Goal: Information Seeking & Learning: Learn about a topic

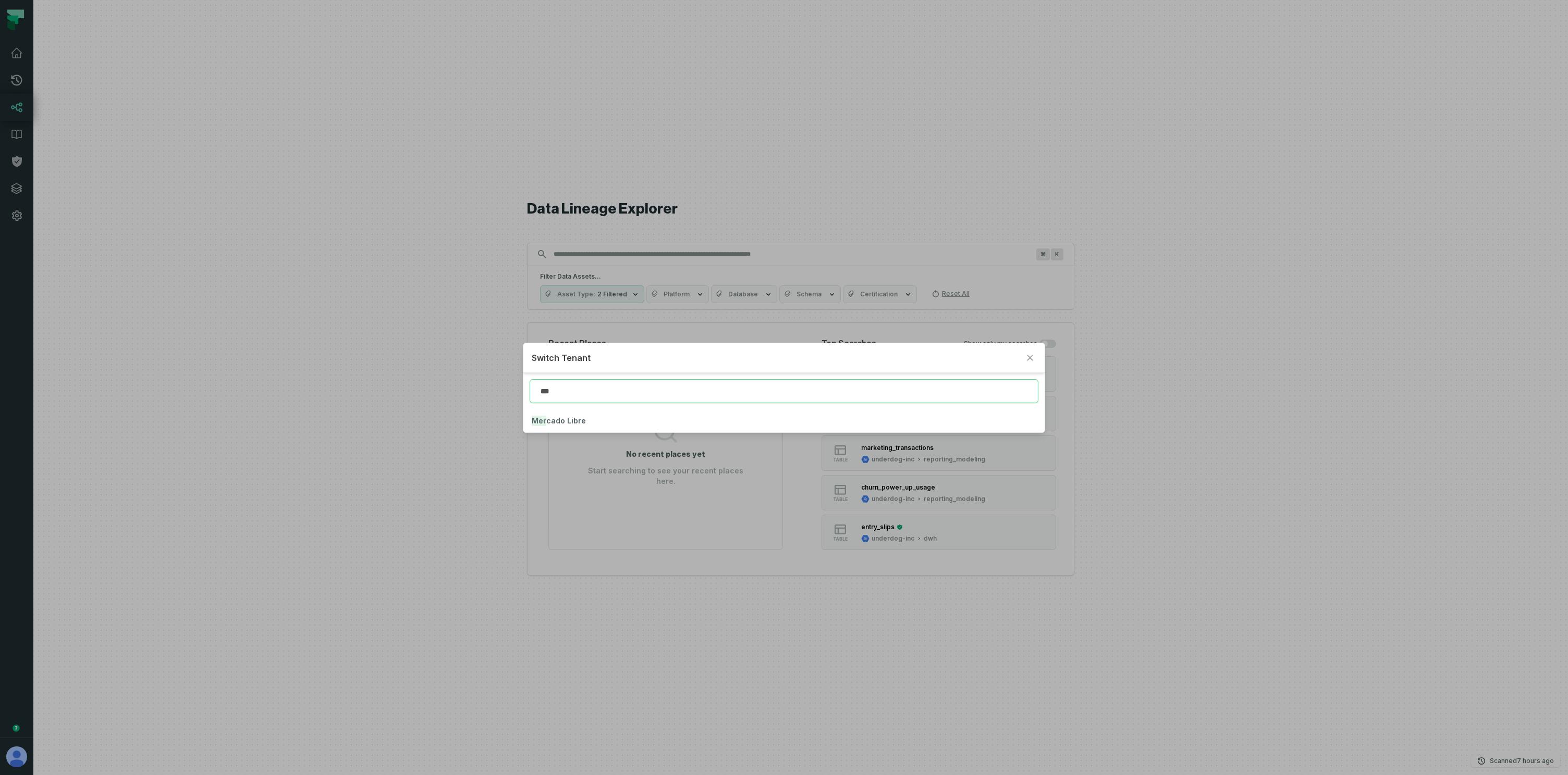
type input "***"
click button "Mer cado Libre" at bounding box center [784, 421] width 522 height 23
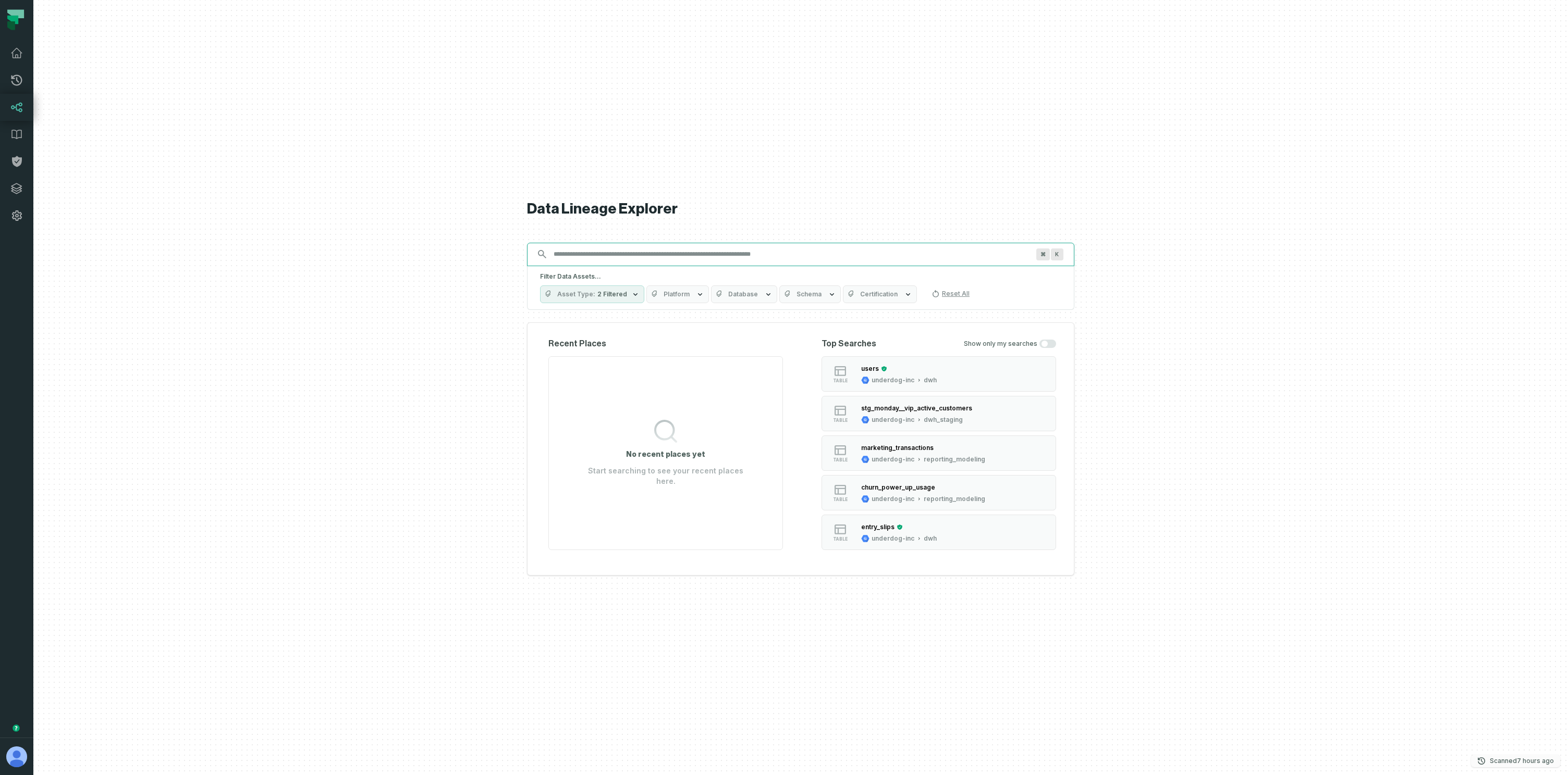
click at [1542, 755] on button "Scanned 8/18/2025, 4:12:26 AM" at bounding box center [1515, 761] width 89 height 13
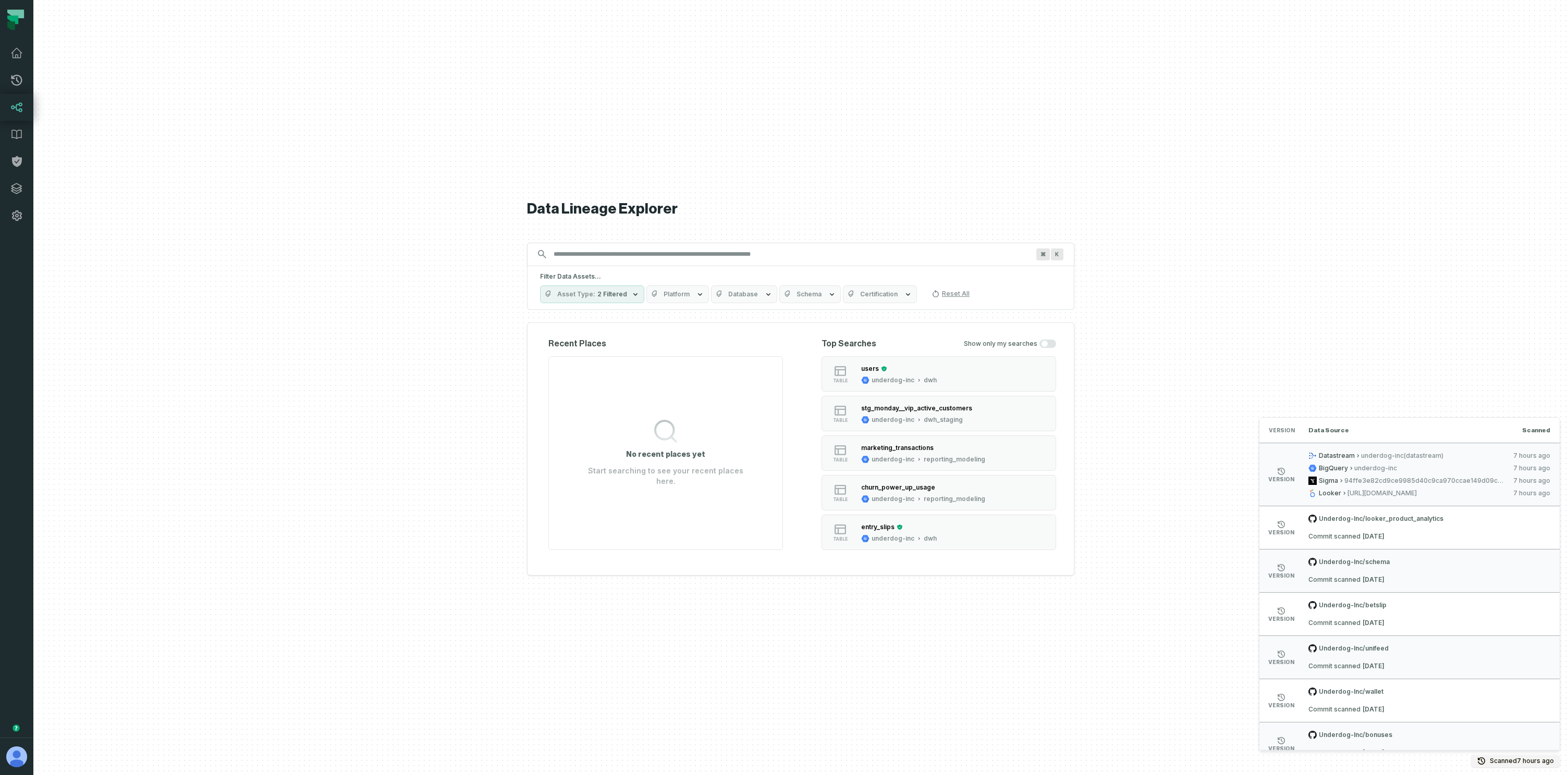
click at [109, 699] on div at bounding box center [801, 387] width 1535 height 775
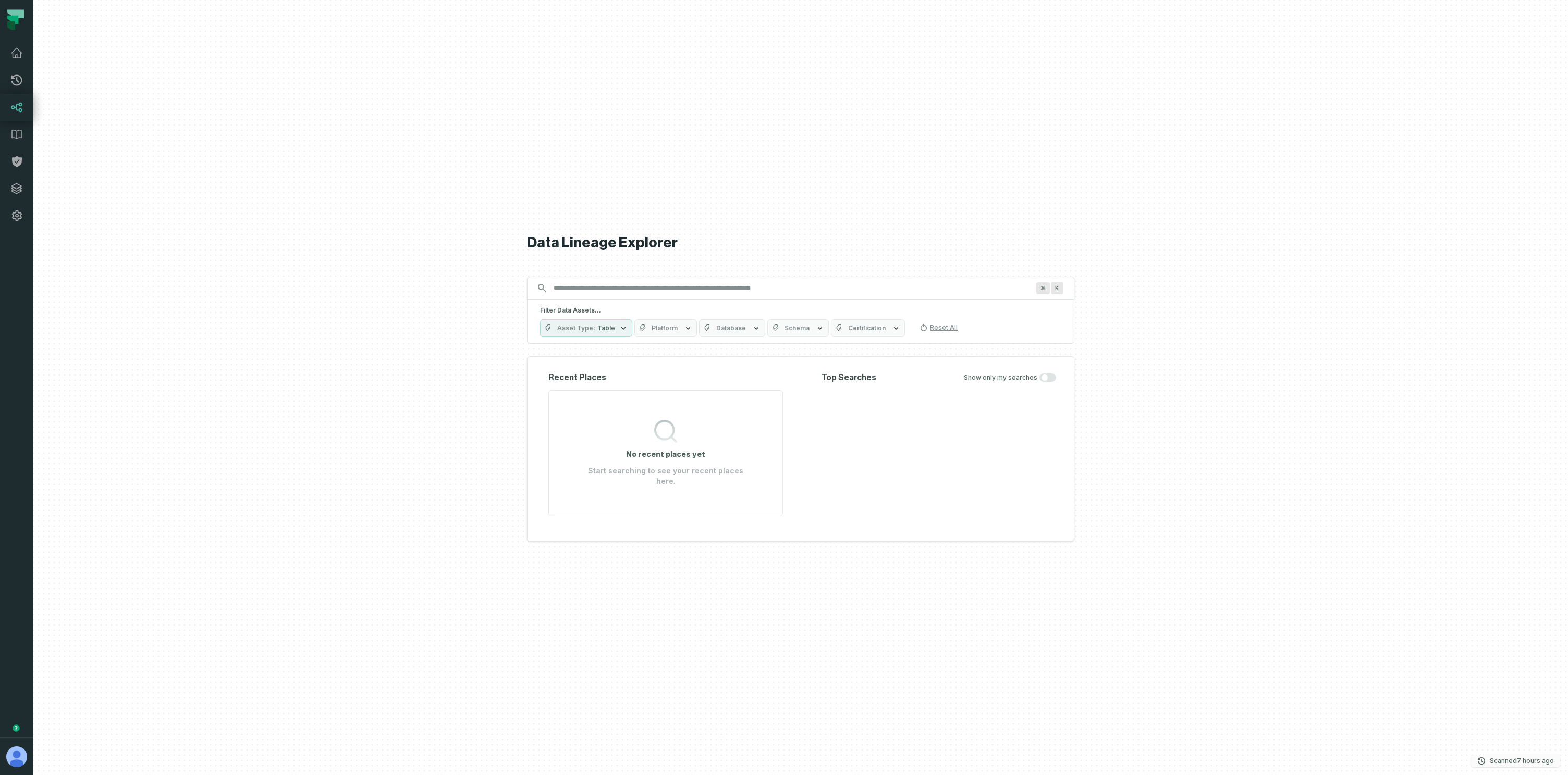
click at [1503, 766] on button "Scanned 8/18/2025, 4:04:43 AM" at bounding box center [1515, 761] width 89 height 13
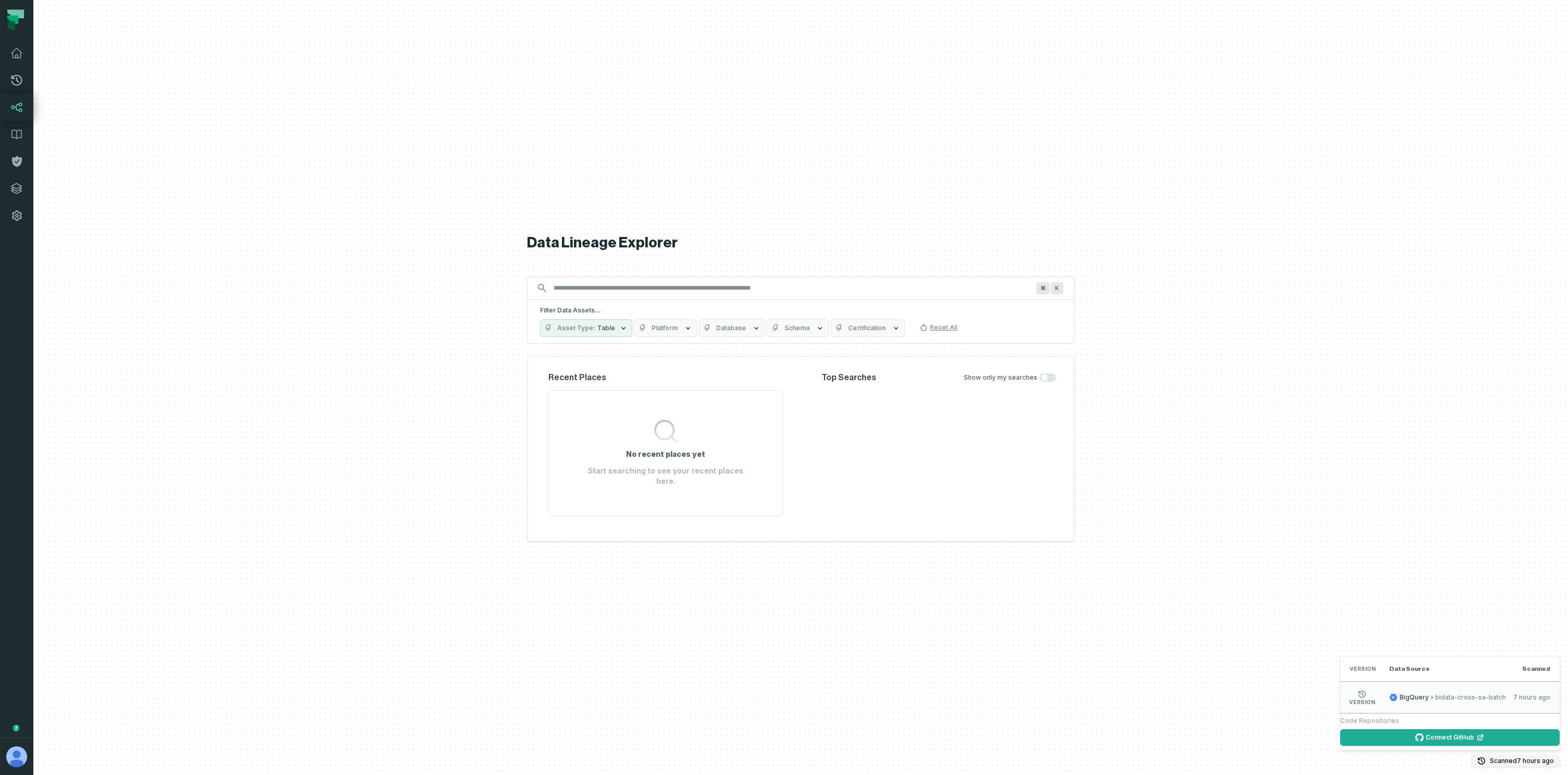
click at [1424, 699] on span "BigQuery" at bounding box center [1414, 697] width 29 height 8
drag, startPoint x: 669, startPoint y: 612, endPoint x: 336, endPoint y: 561, distance: 336.9
click at [668, 612] on div "Data Lineage Explorer Search for assets across the organization ⌘ K Filter Data…" at bounding box center [801, 387] width 547 height 775
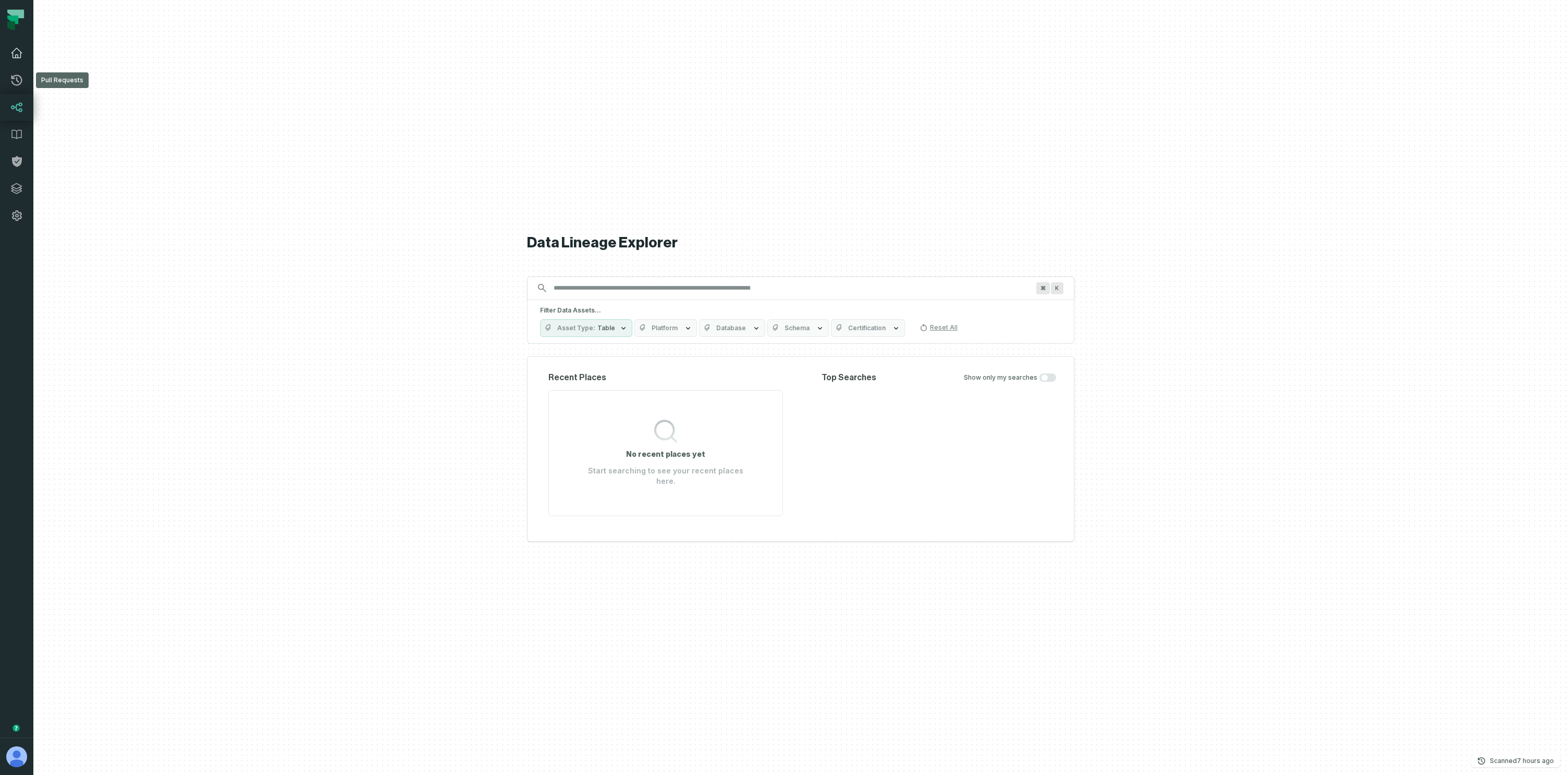
click at [20, 50] on icon at bounding box center [17, 53] width 13 height 13
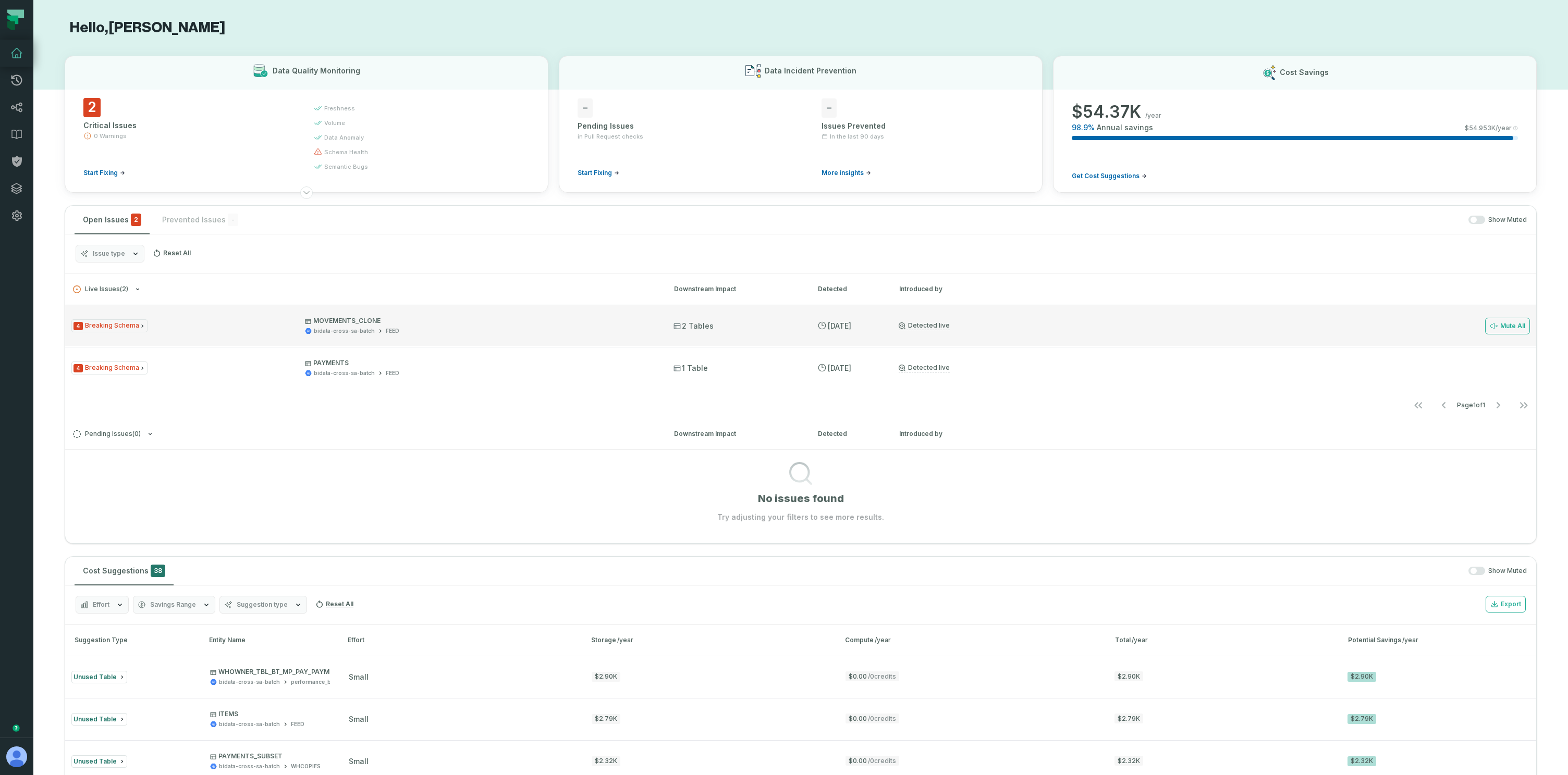
click at [416, 332] on div "bidata-cross-sa-batch FEED" at bounding box center [480, 331] width 350 height 8
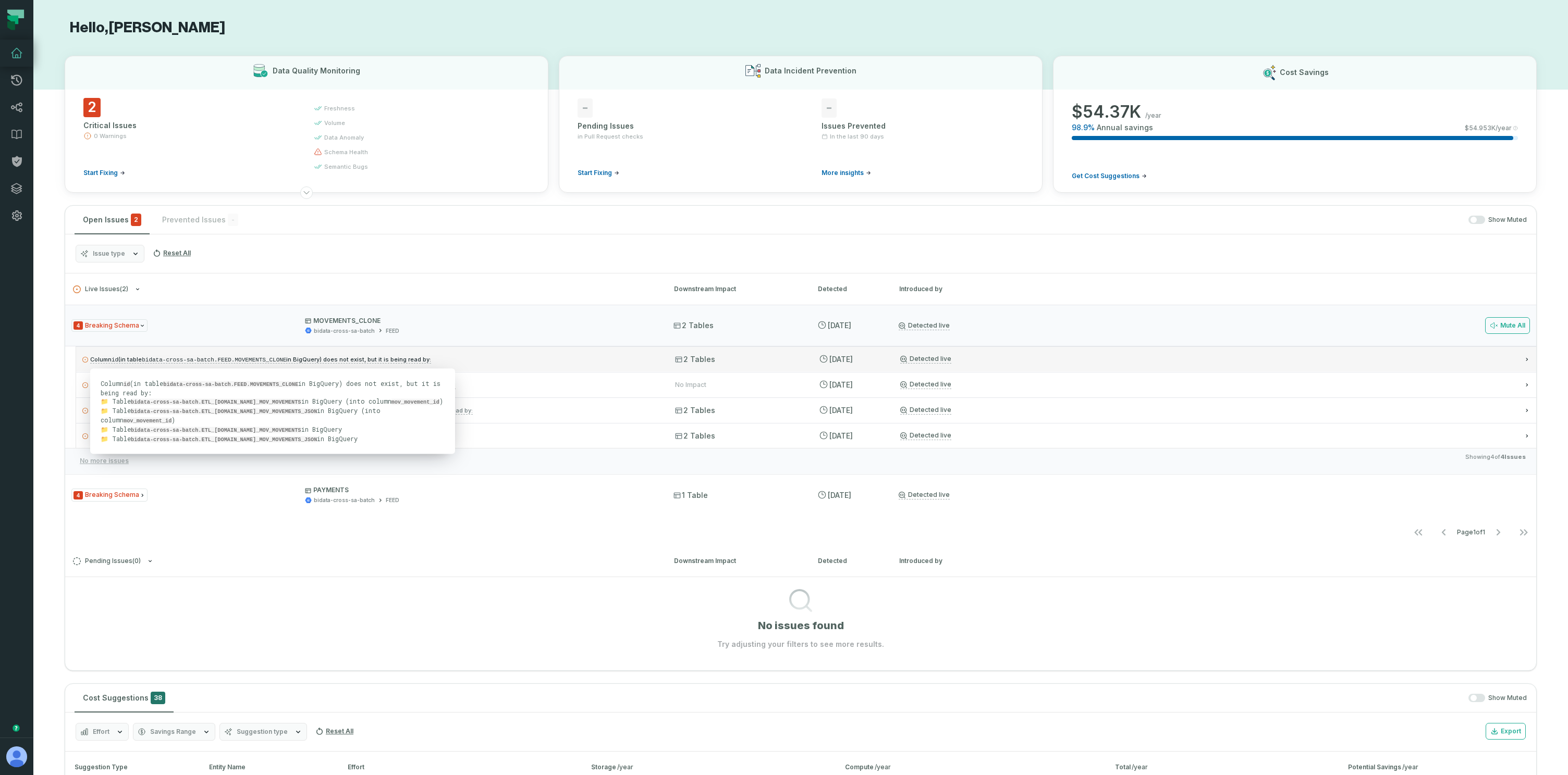
click at [420, 362] on span "Column id (in table bidata-cross-sa-batch.FEED.MOVEMENTS_CLONE in BigQuery) doe…" at bounding box center [260, 359] width 341 height 8
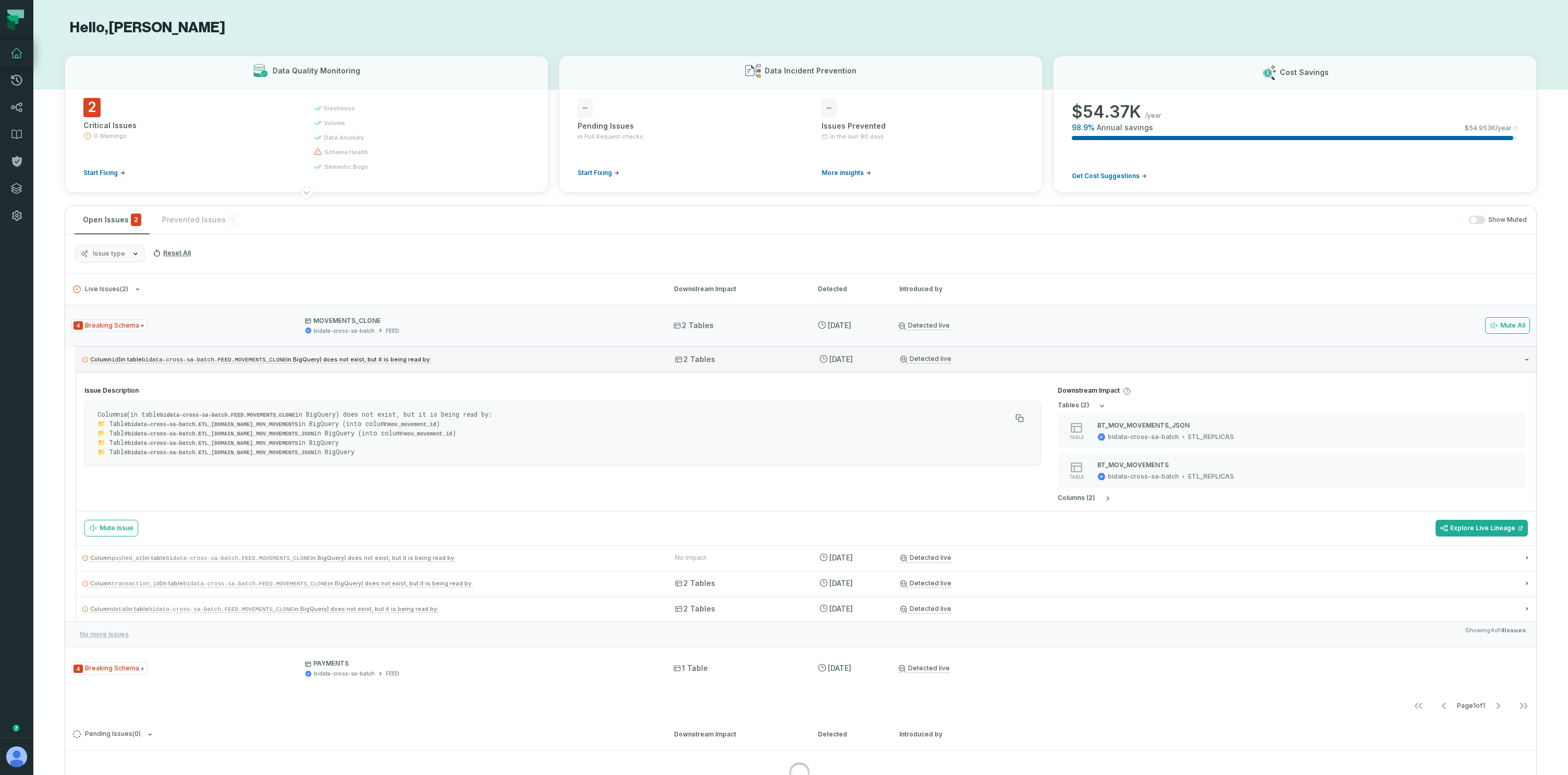
click at [420, 361] on span "Column id (in table bidata-cross-sa-batch.FEED.MOVEMENTS_CLONE in BigQuery) doe…" at bounding box center [260, 359] width 341 height 8
click at [448, 358] on p "Column id (in table bidata-cross-sa-batch.FEED.MOVEMENTS_CLONE in BigQuery) doe…" at bounding box center [369, 359] width 574 height 13
click at [300, 450] on code "bidata-cross-sa-batch.ETL_REPLICAS.BT_MOV_MOVEMENTS_JSON" at bounding box center [220, 453] width 186 height 6
drag, startPoint x: 280, startPoint y: 427, endPoint x: 297, endPoint y: 451, distance: 29.4
click at [297, 451] on p "Column id (in table bidata-cross-sa-batch.FEED.MOVEMENTS_CLONE in BigQuery) doe…" at bounding box center [554, 433] width 914 height 47
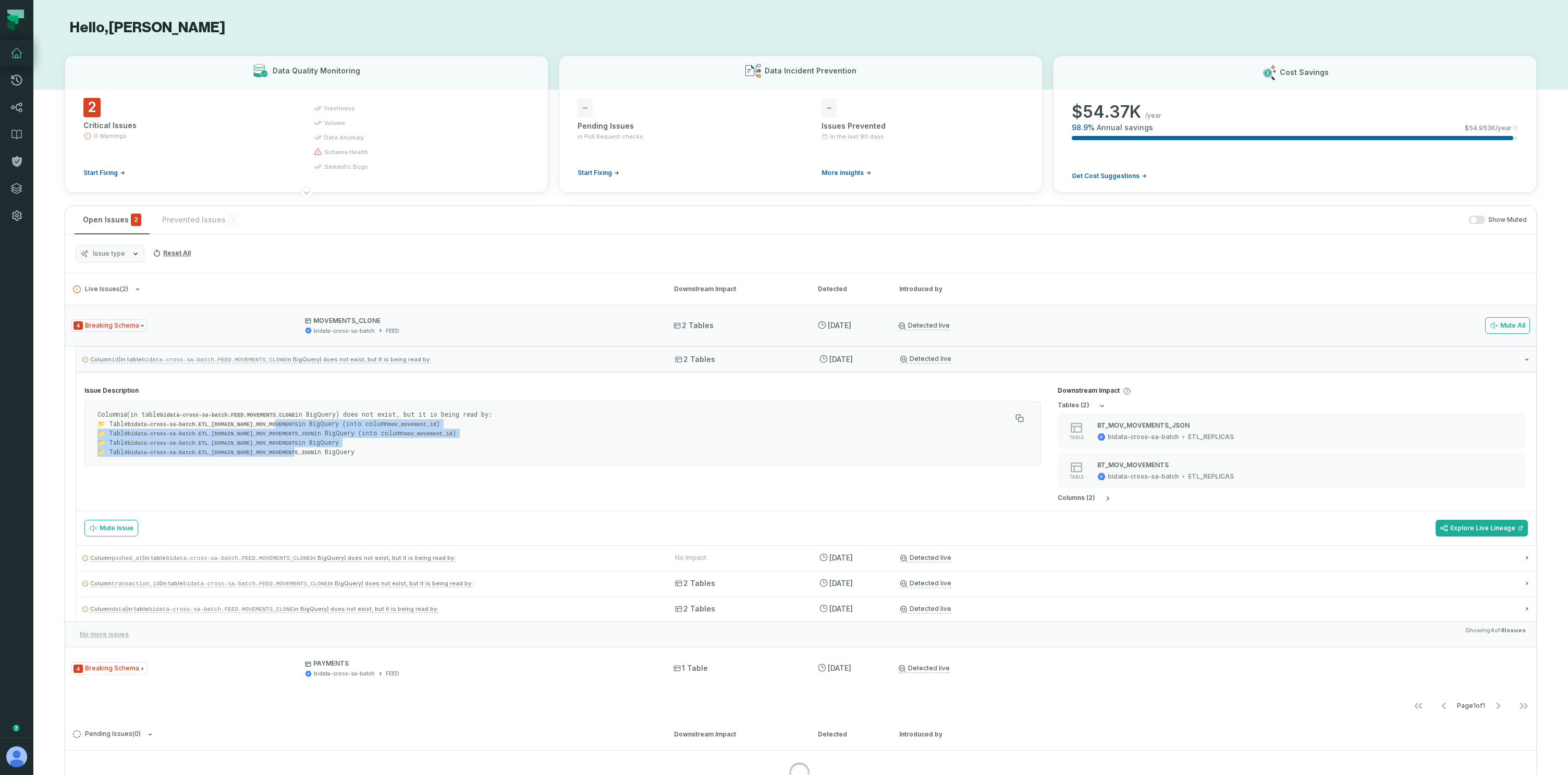
click at [413, 440] on p "Column id (in table bidata-cross-sa-batch.FEED.MOVEMENTS_CLONE in BigQuery) doe…" at bounding box center [554, 433] width 914 height 47
click at [1494, 528] on link "Explore Live Lineage" at bounding box center [1482, 528] width 92 height 16
click at [167, 361] on code "bidata-cross-sa-batch.FEED.MOVEMENTS_CLONE" at bounding box center [214, 360] width 144 height 6
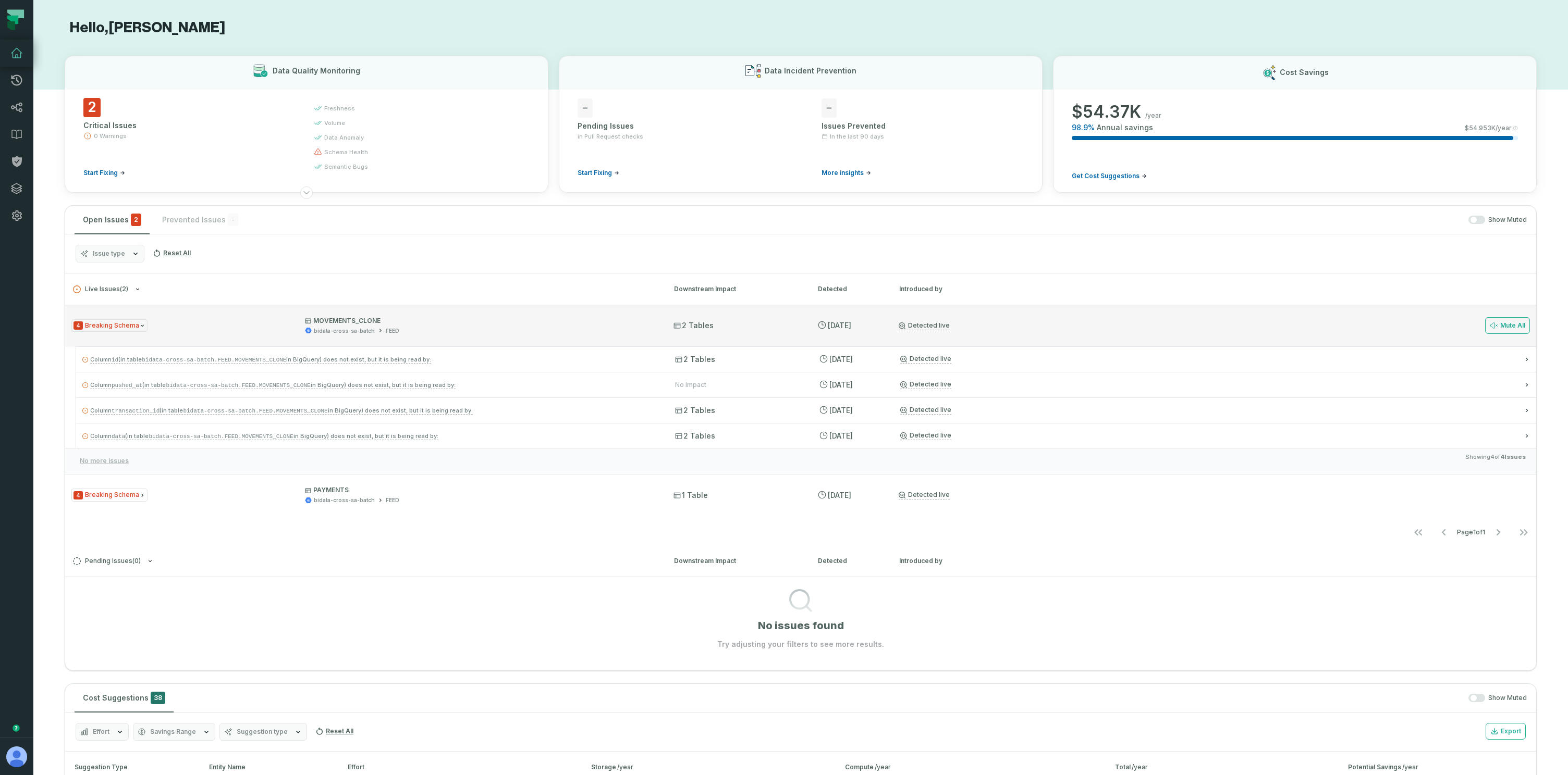
click at [232, 320] on div "4 Breaking Schema MOVEMENTS_CLONE bidata-cross-sa-batch FEED" at bounding box center [363, 325] width 583 height 18
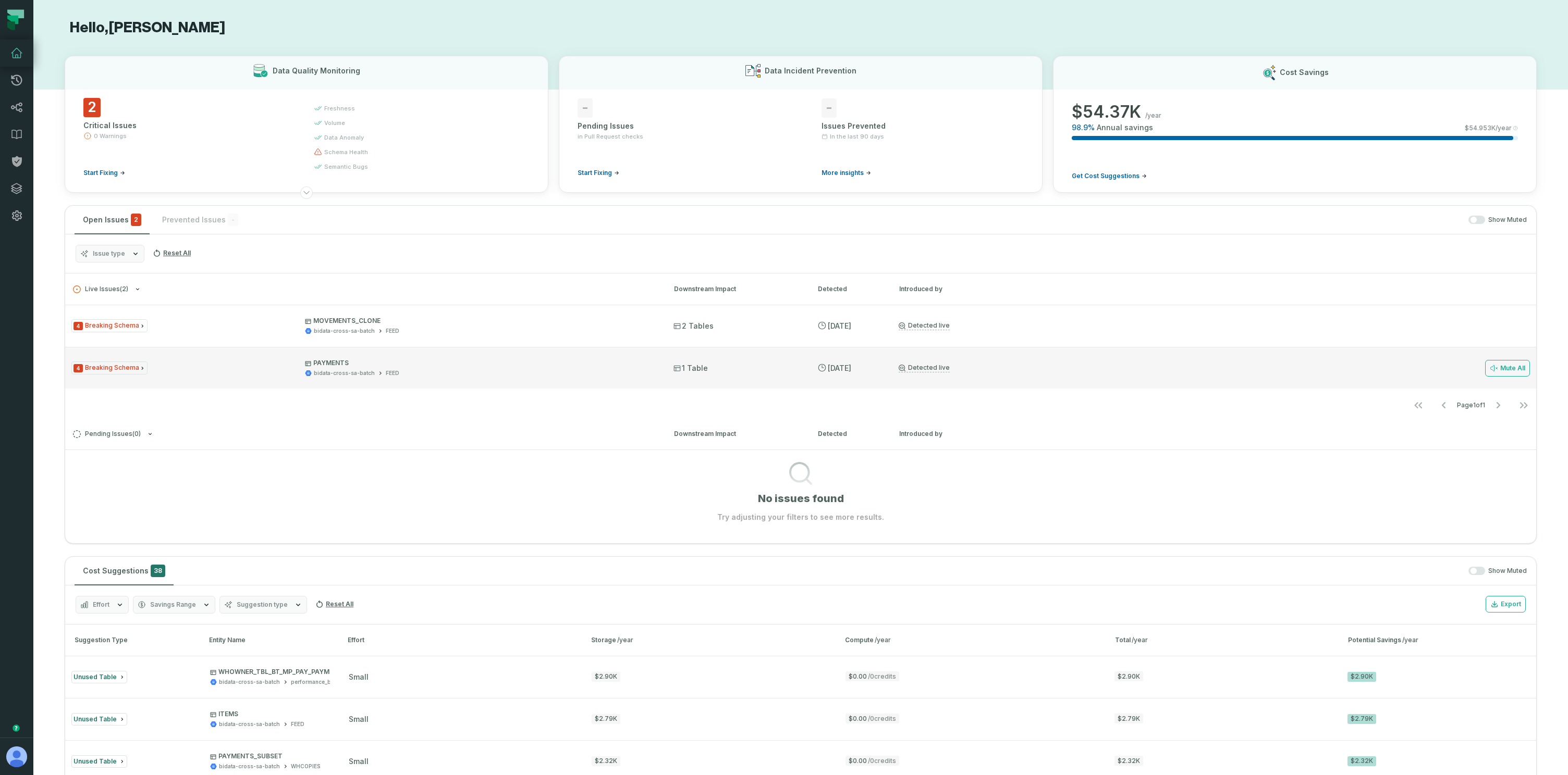
click at [224, 370] on div "4 Breaking Schema PAYMENTS bidata-cross-sa-batch FEED" at bounding box center [363, 368] width 583 height 18
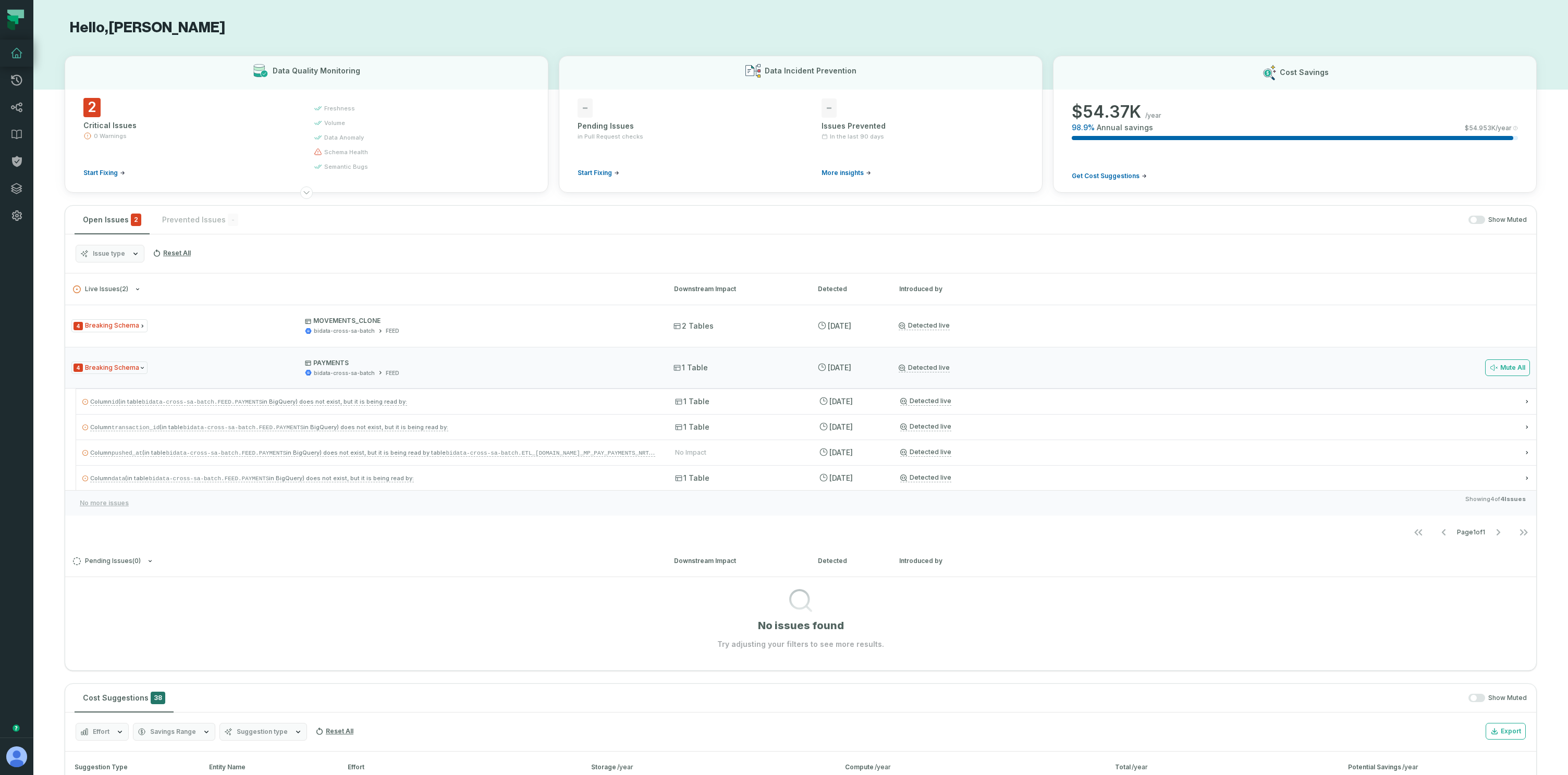
click at [222, 303] on h3 "Live Issues ( 2 ) Downstream Impact Detected Introduced by" at bounding box center [800, 289] width 1471 height 31
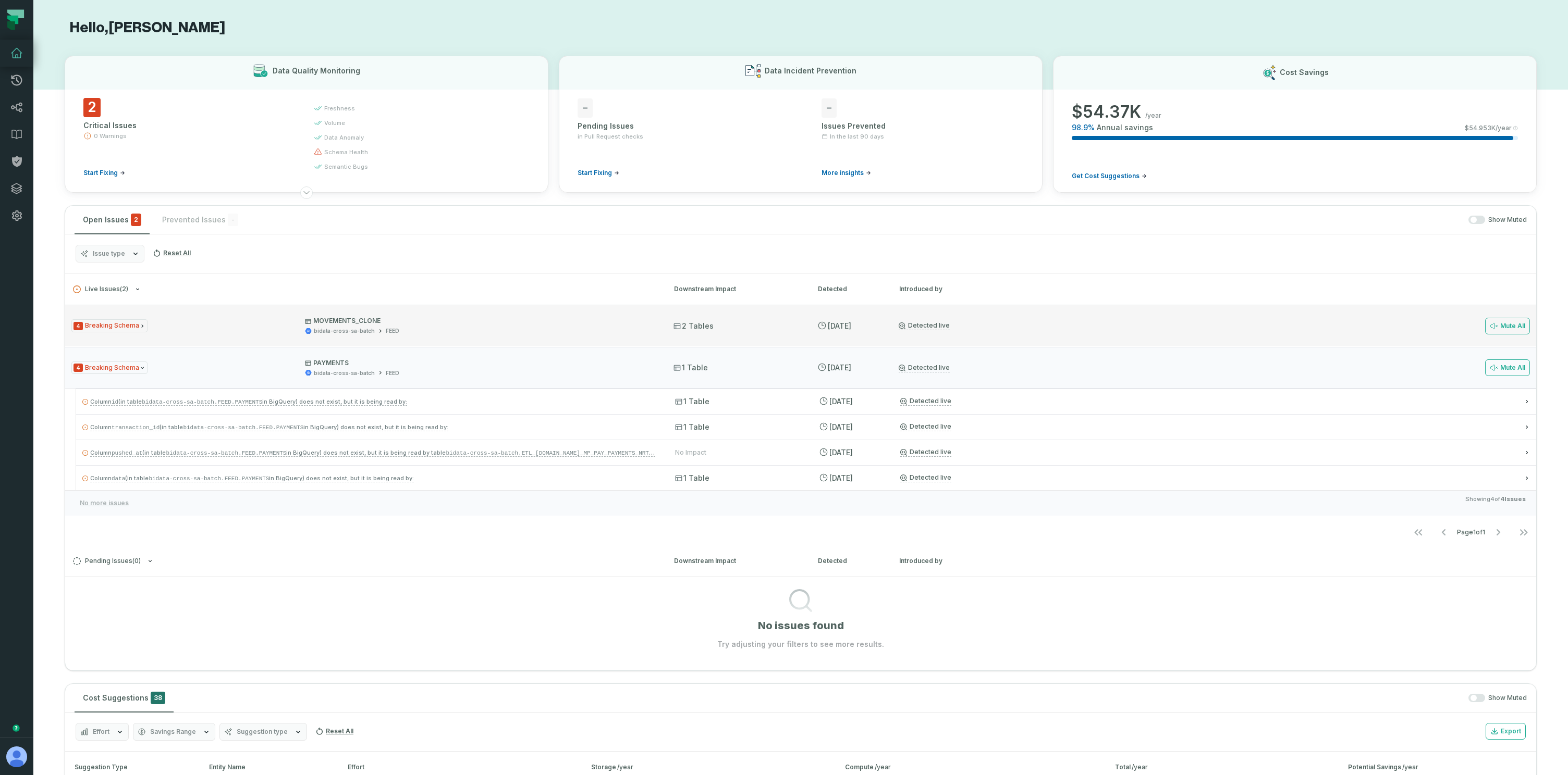
click at [221, 320] on div "4 Breaking Schema MOVEMENTS_CLONE bidata-cross-sa-batch FEED" at bounding box center [363, 325] width 583 height 18
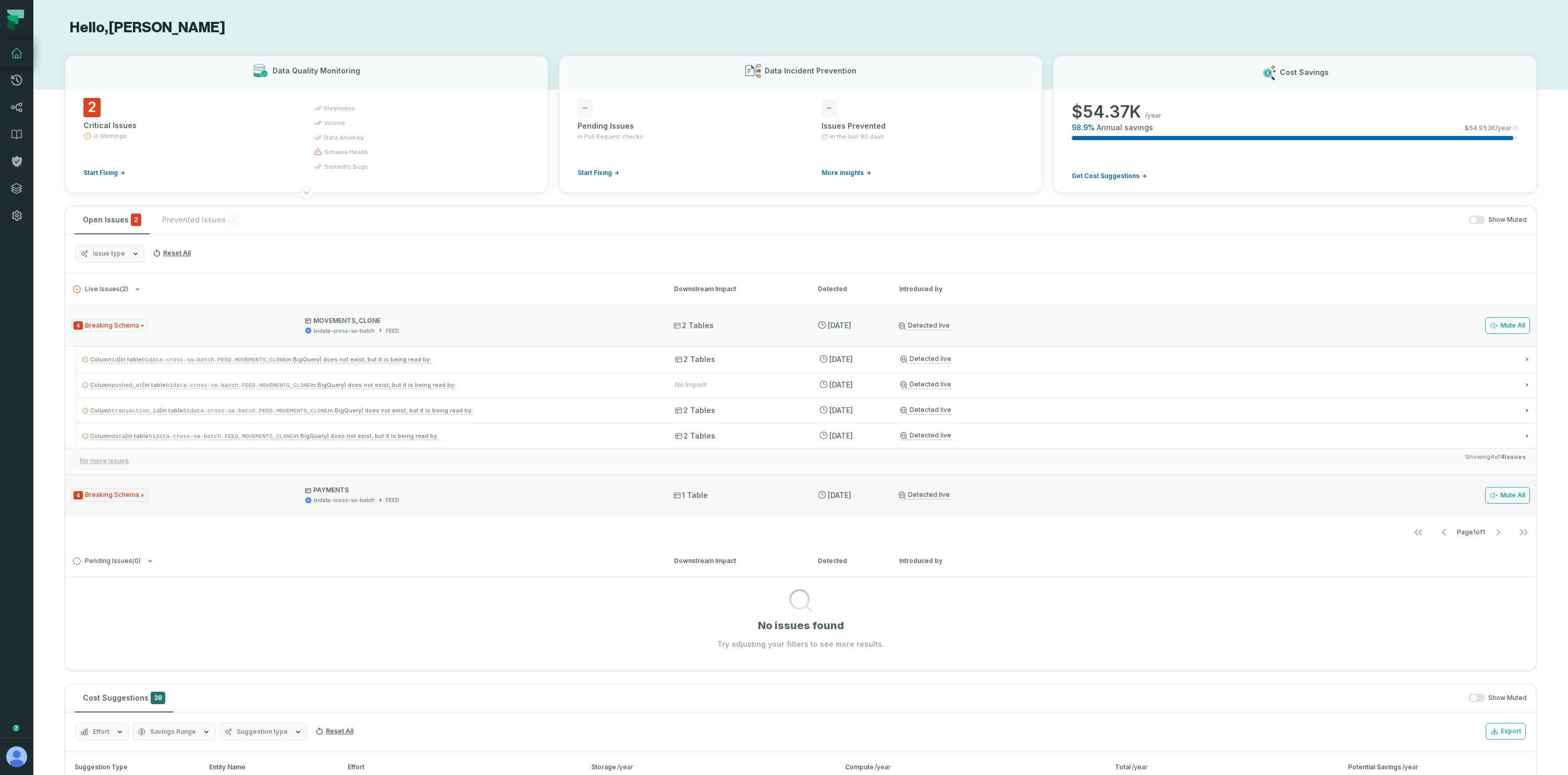
click at [177, 492] on div "4 Breaking Schema PAYMENTS bidata-cross-sa-batch FEED" at bounding box center [363, 495] width 583 height 18
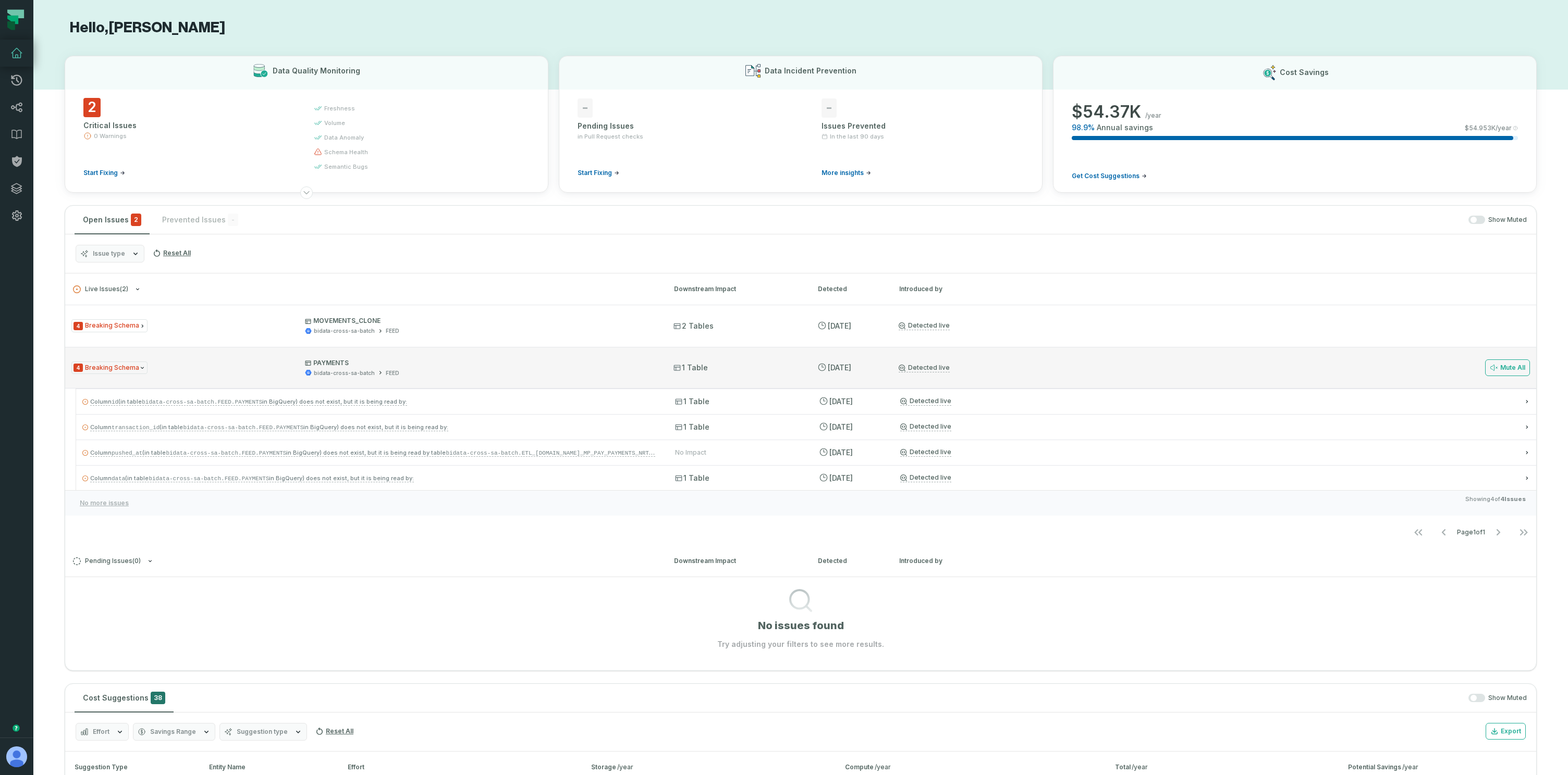
click at [185, 372] on div "4 Breaking Schema PAYMENTS bidata-cross-sa-batch FEED" at bounding box center [363, 368] width 583 height 18
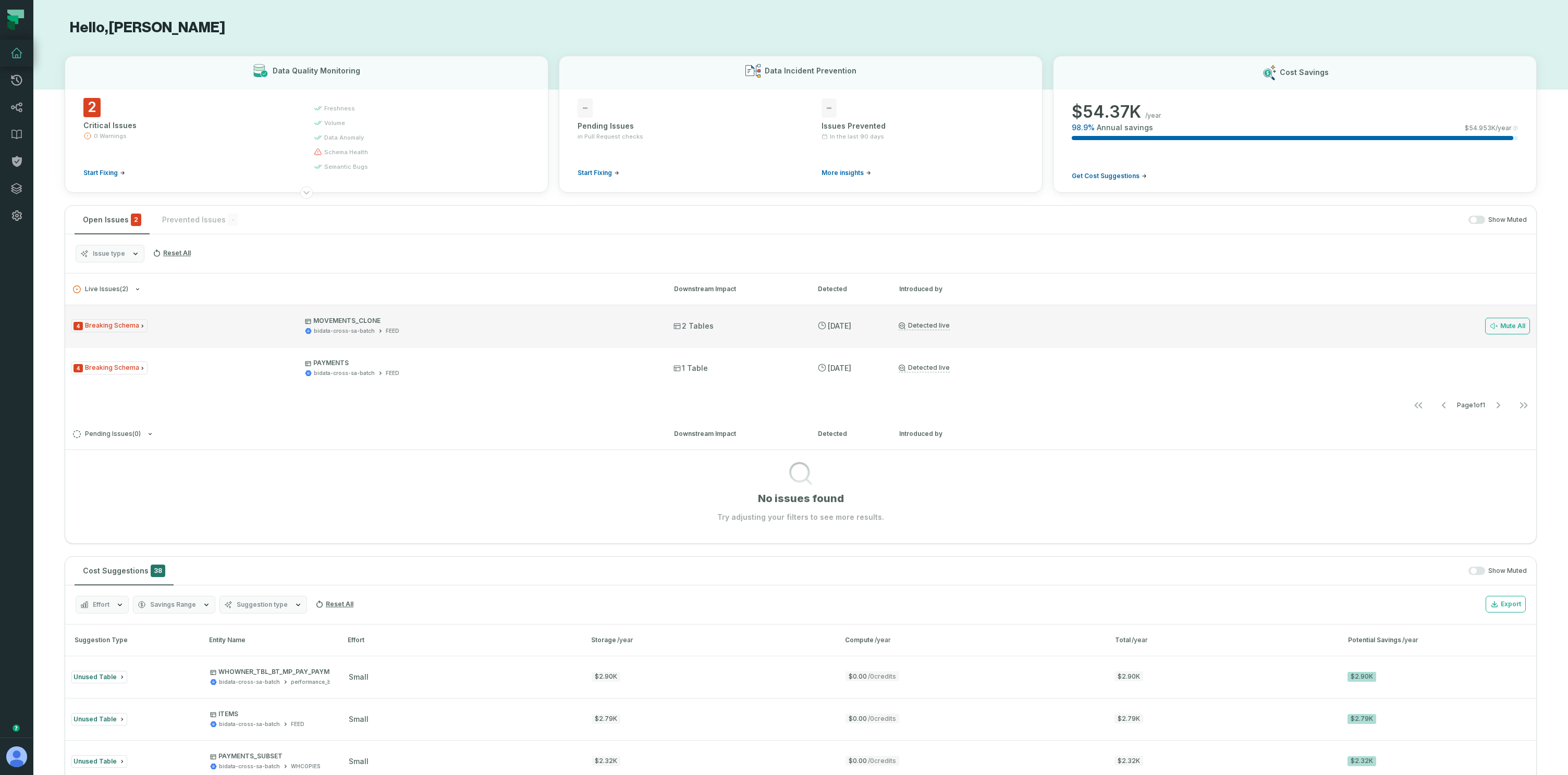
click at [177, 334] on div "4 Breaking Schema MOVEMENTS_CLONE bidata-cross-sa-batch FEED" at bounding box center [363, 325] width 583 height 18
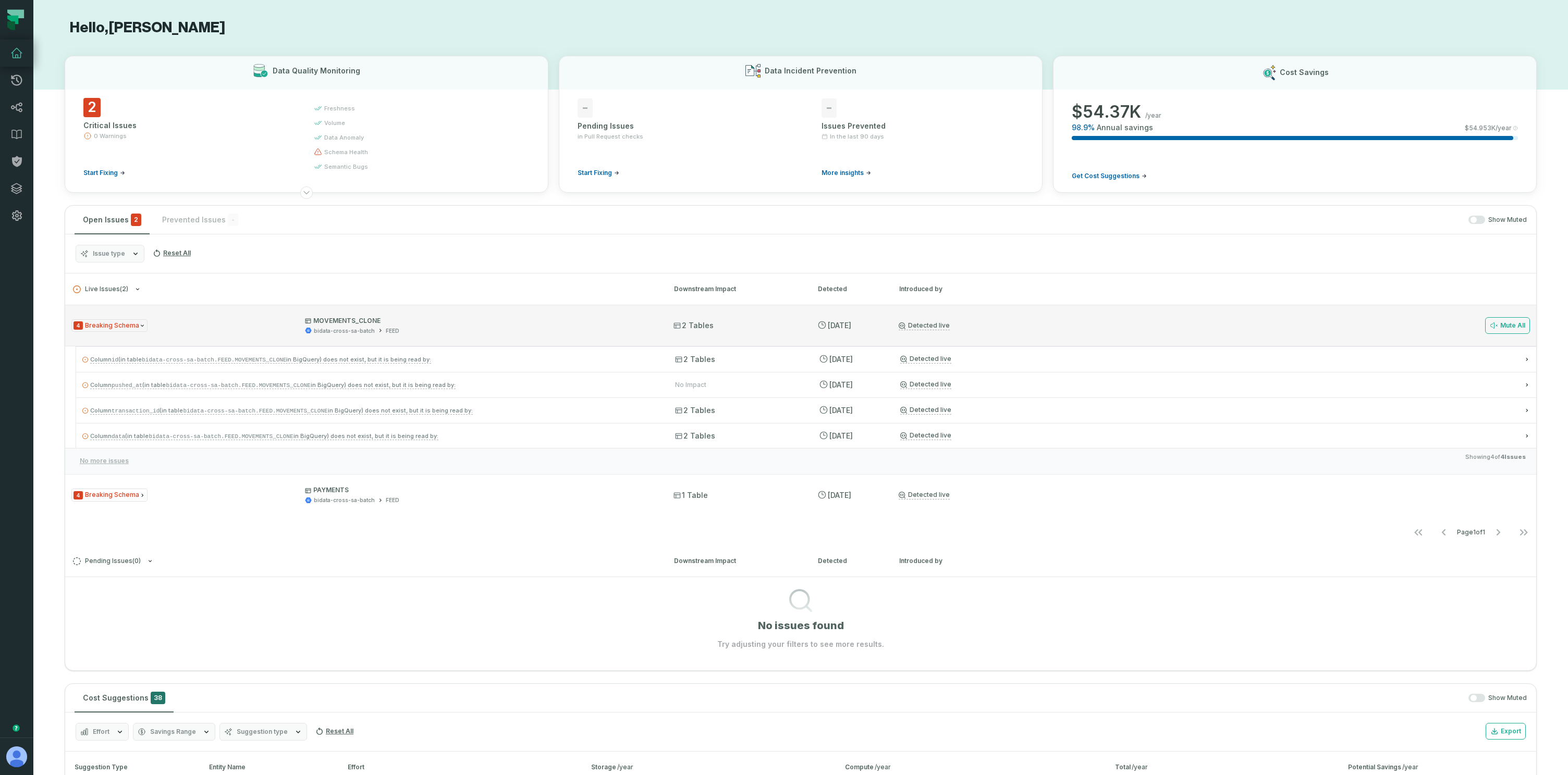
click at [177, 334] on div "4 Breaking Schema MOVEMENTS_CLONE bidata-cross-sa-batch FEED" at bounding box center [363, 325] width 583 height 18
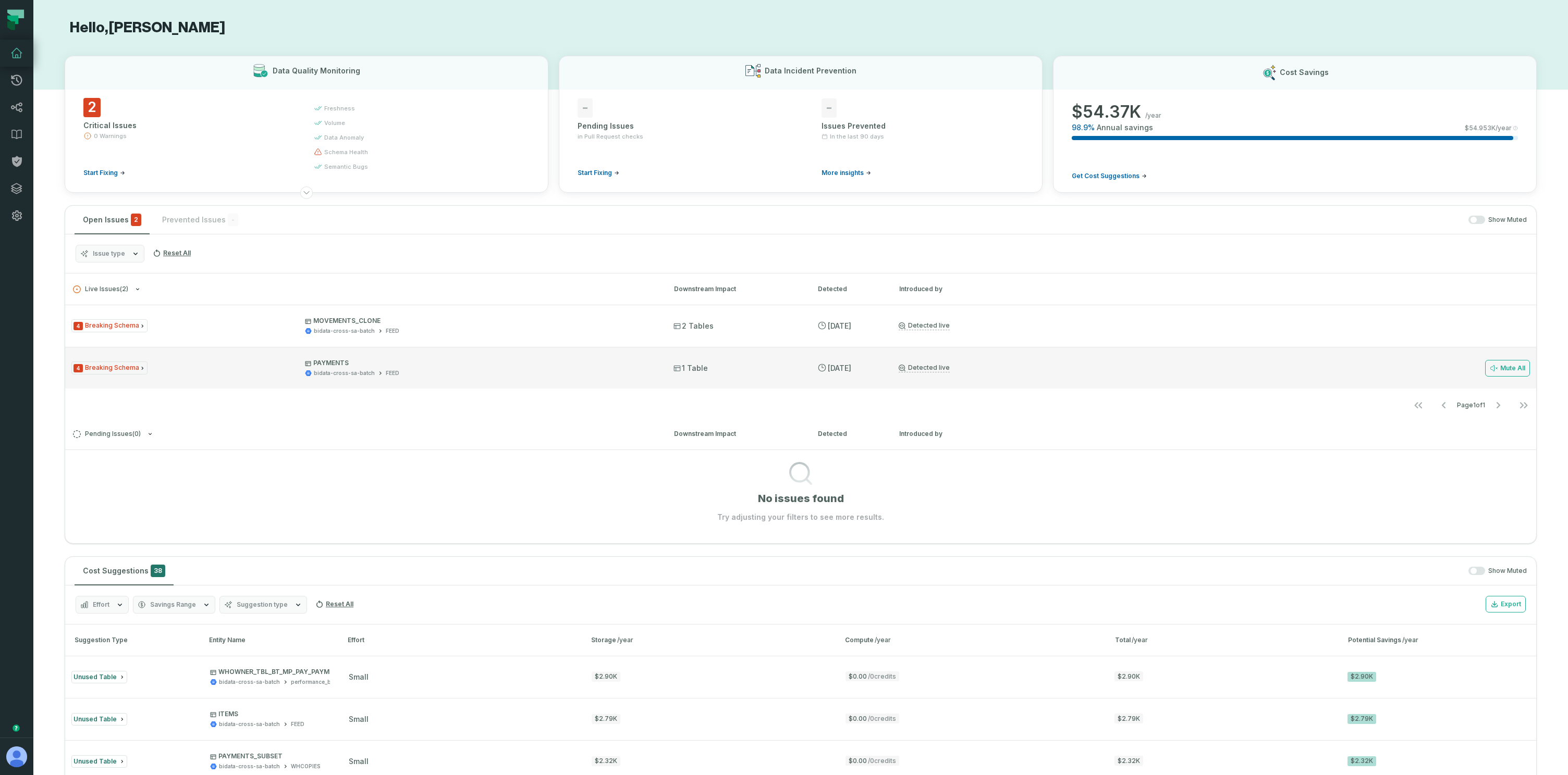
click at [178, 375] on div "4 Breaking Schema PAYMENTS bidata-cross-sa-batch FEED" at bounding box center [363, 368] width 583 height 18
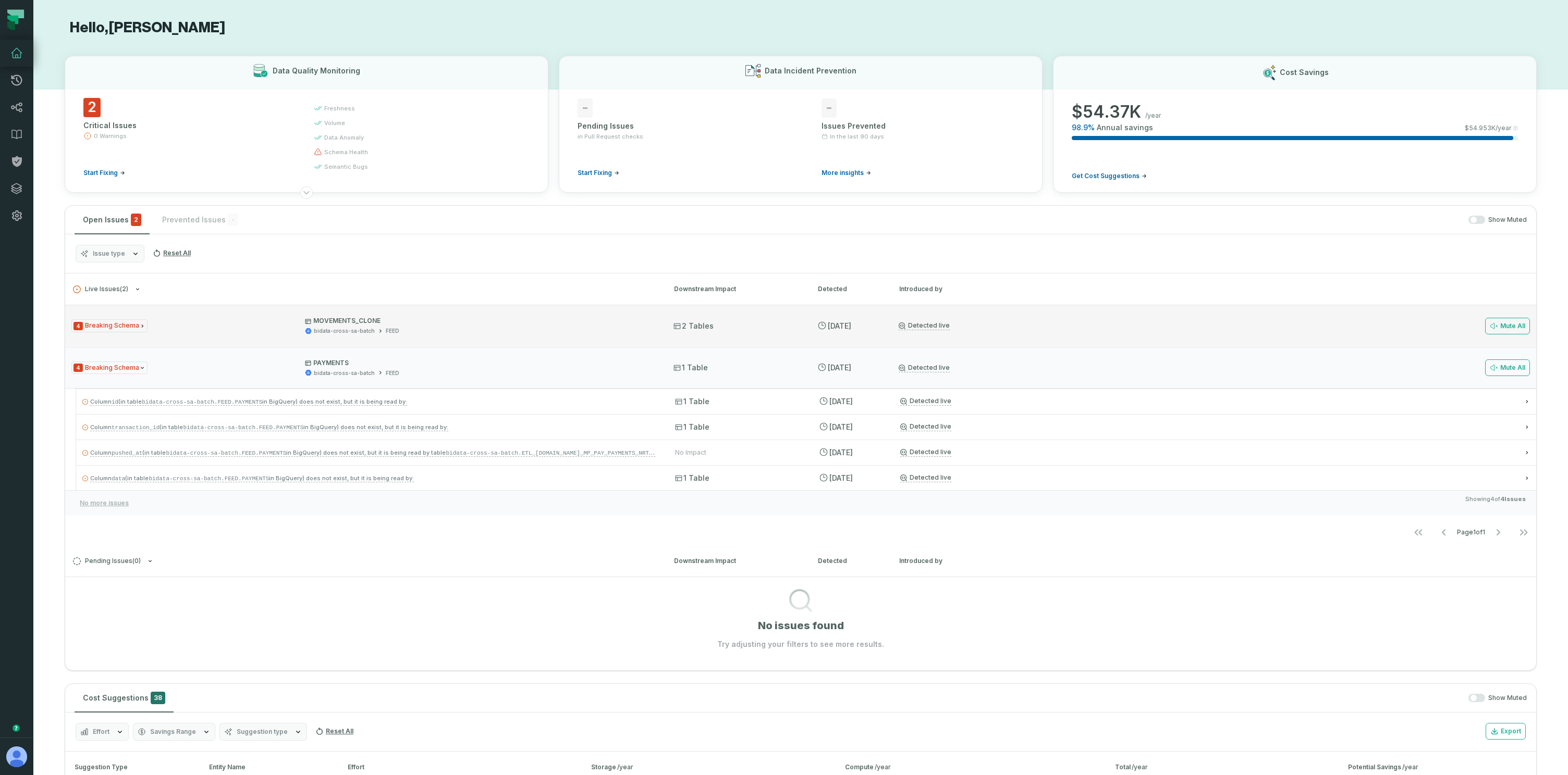
click at [161, 315] on div "4 Breaking Schema MOVEMENTS_CLONE bidata-cross-sa-batch FEED 2 Tables 8/14/2025…" at bounding box center [800, 325] width 1471 height 42
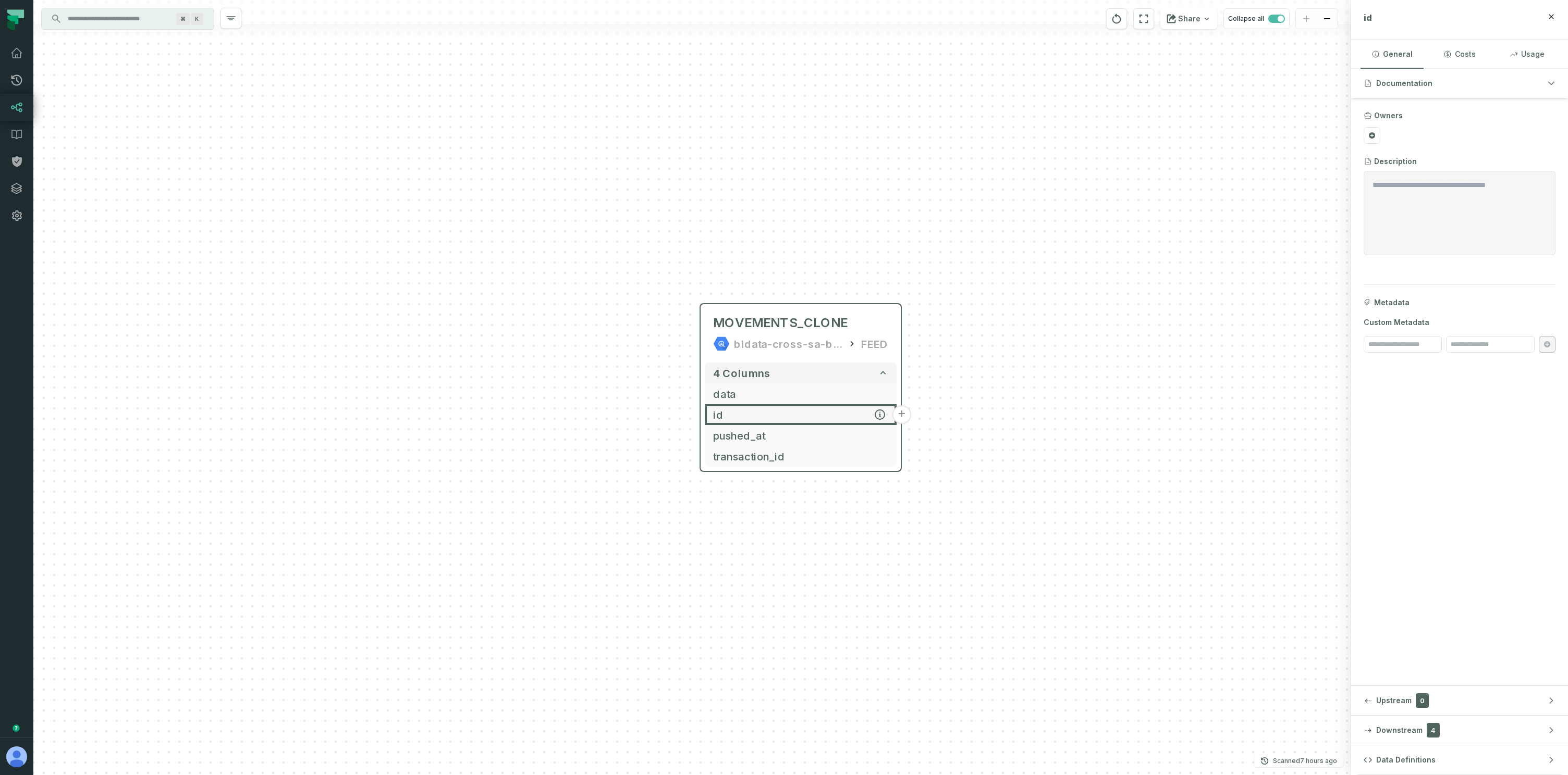
click at [902, 417] on button "+" at bounding box center [902, 415] width 19 height 19
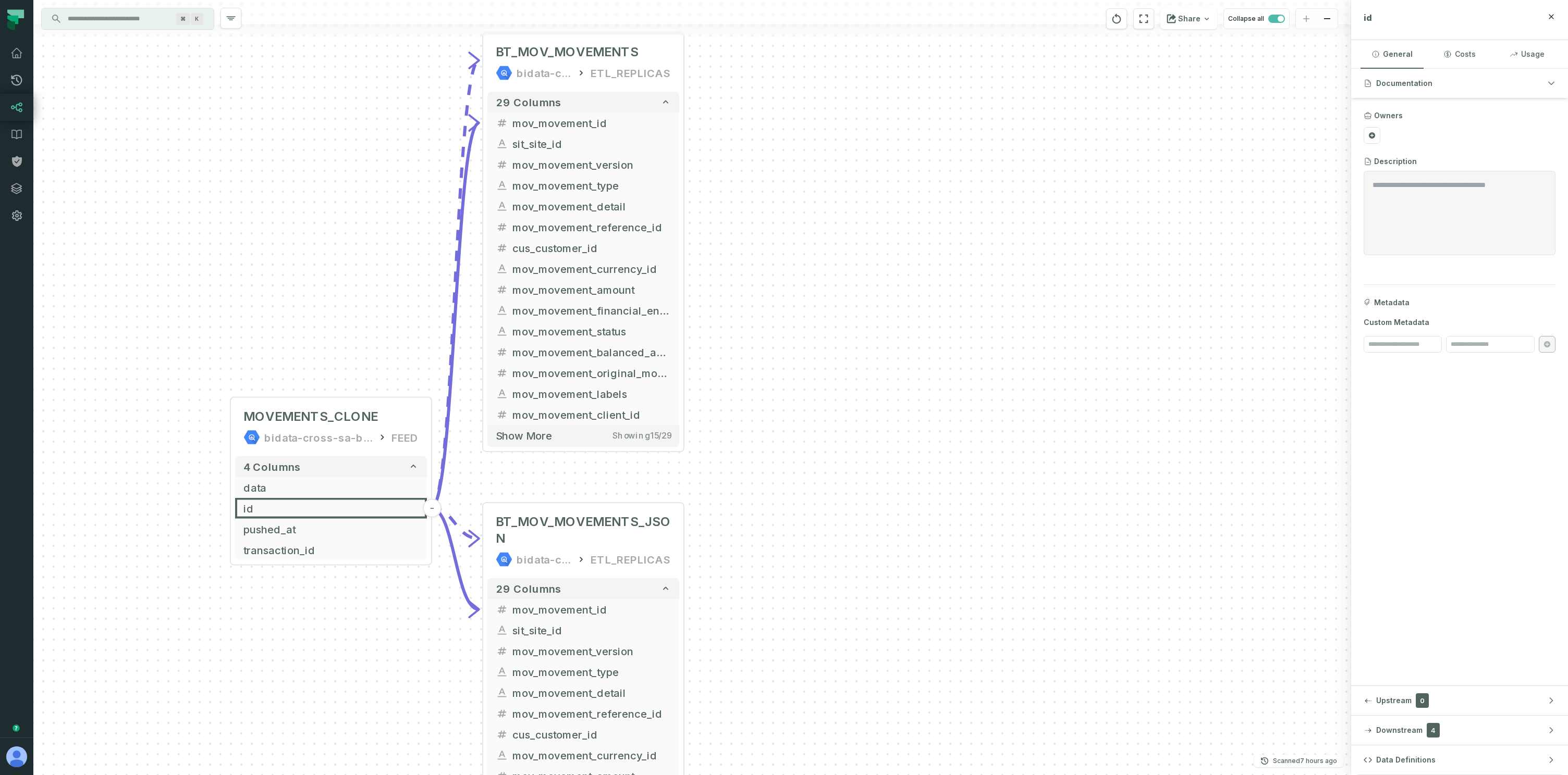
drag, startPoint x: 452, startPoint y: 434, endPoint x: 338, endPoint y: 154, distance: 302.3
click at [338, 154] on div "+ BT_MOV_MOVEMENTS bidata-cross-sa-batch ETL_REPLICAS 29 columns - mov_movement…" at bounding box center [692, 387] width 1318 height 775
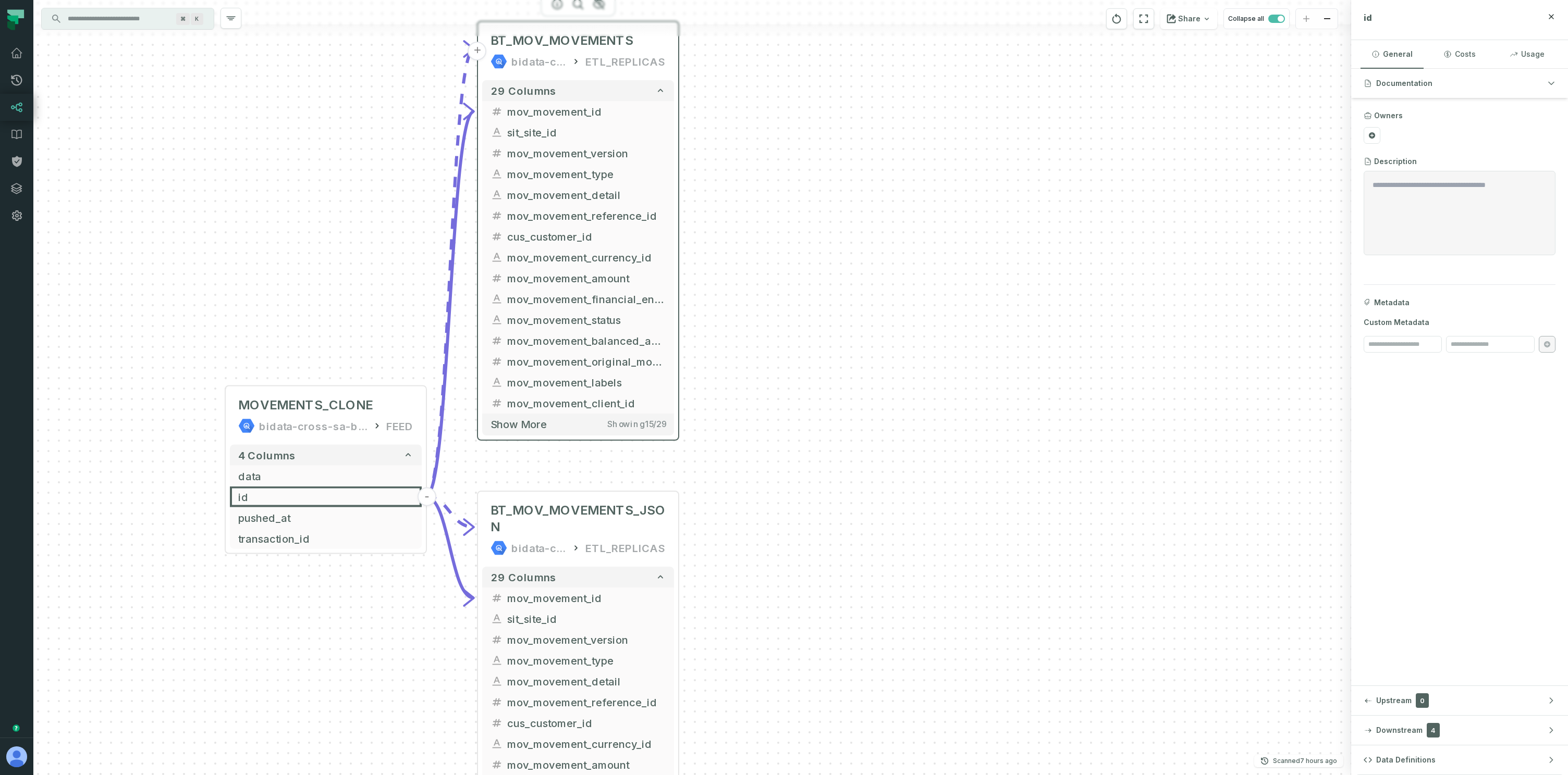
click at [588, 49] on div "BT_MOV_MOVEMENTS bidata-cross-sa-batch ETL_REPLICAS" at bounding box center [578, 50] width 192 height 50
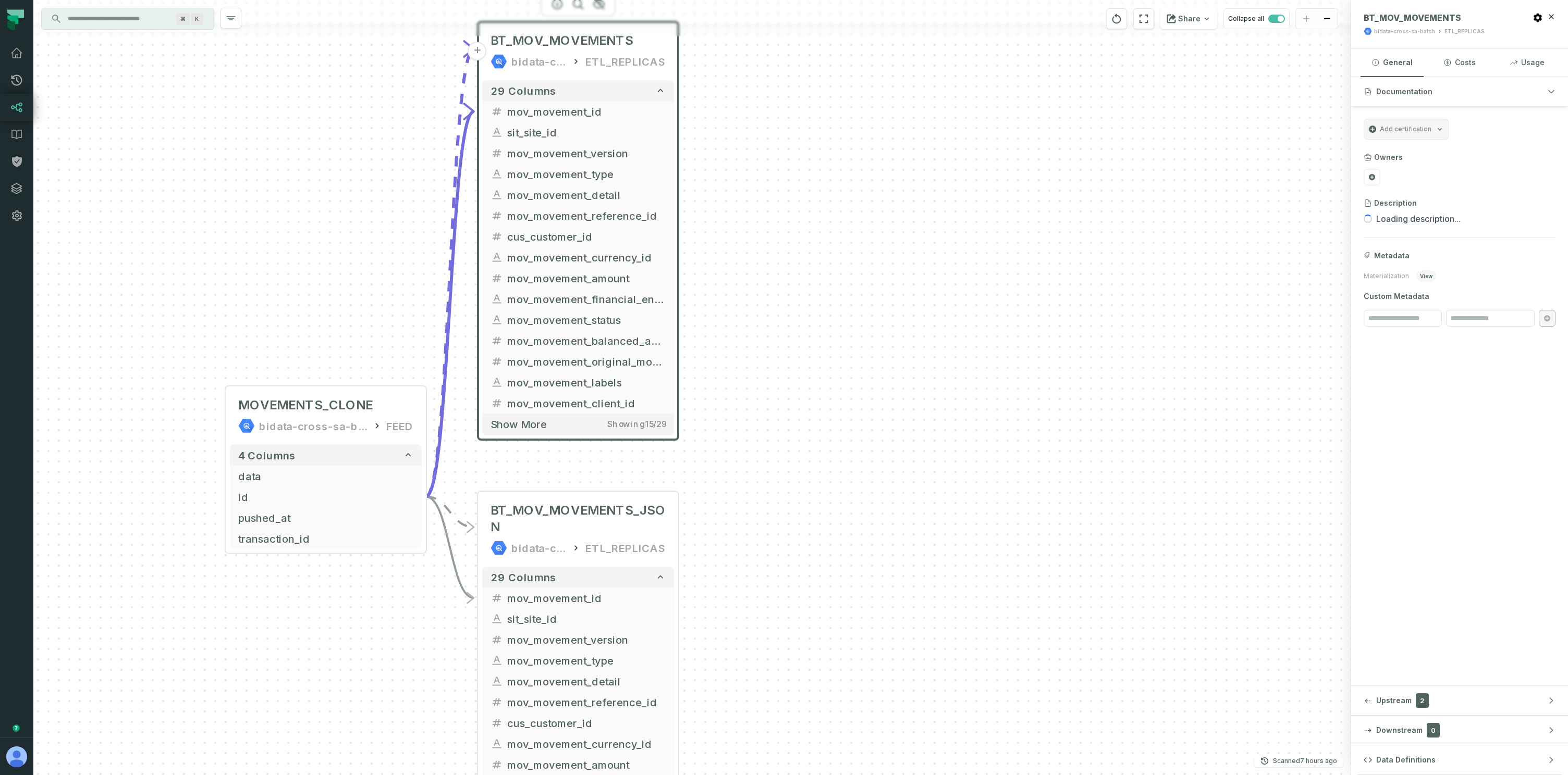
click at [1429, 759] on span "Data Definitions" at bounding box center [1405, 760] width 59 height 11
click at [1491, 211] on span "Updated [DATE] 1:04:43 AM" at bounding box center [1509, 210] width 67 height 8
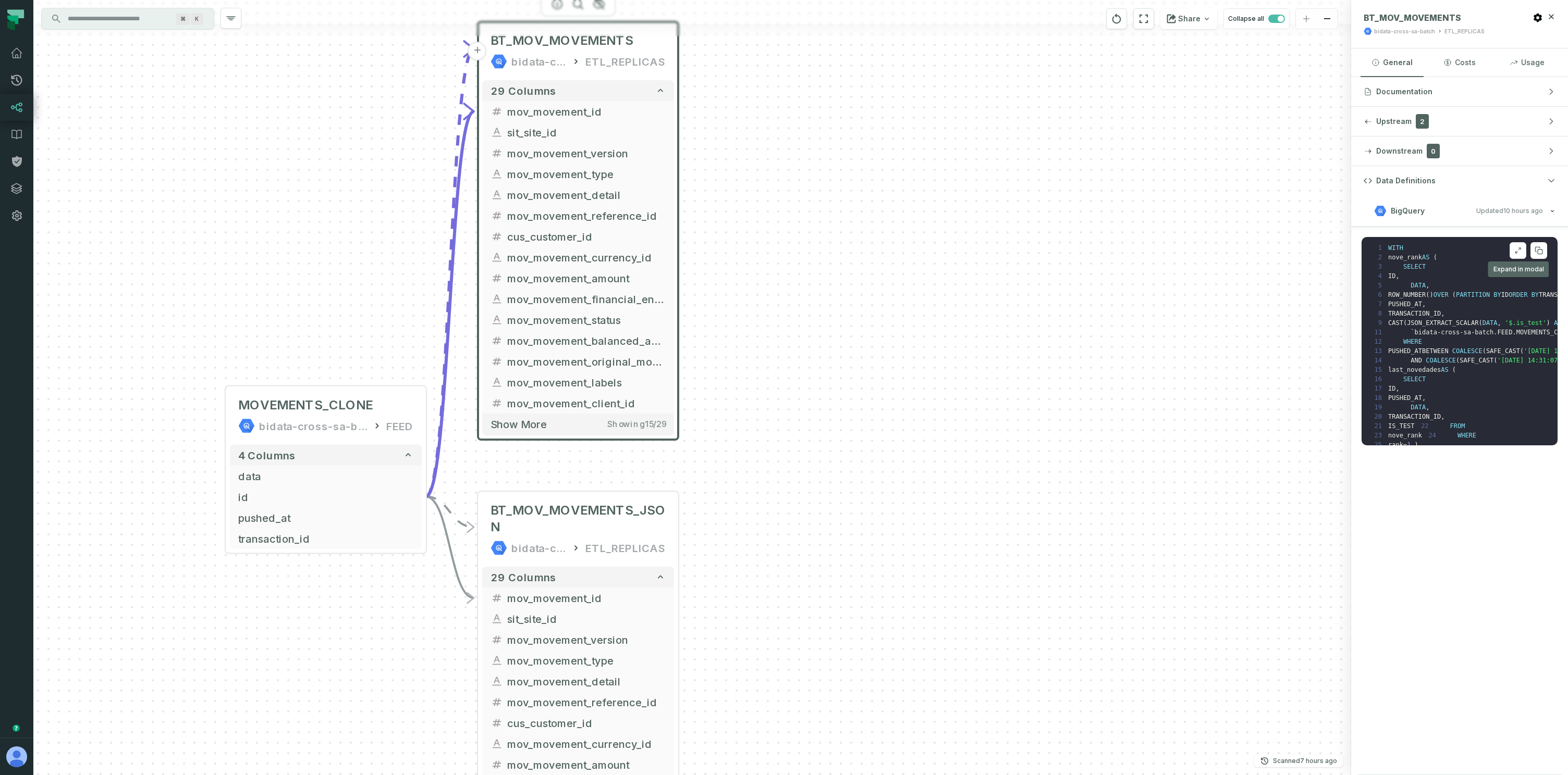
click at [1516, 252] on icon at bounding box center [1518, 250] width 8 height 8
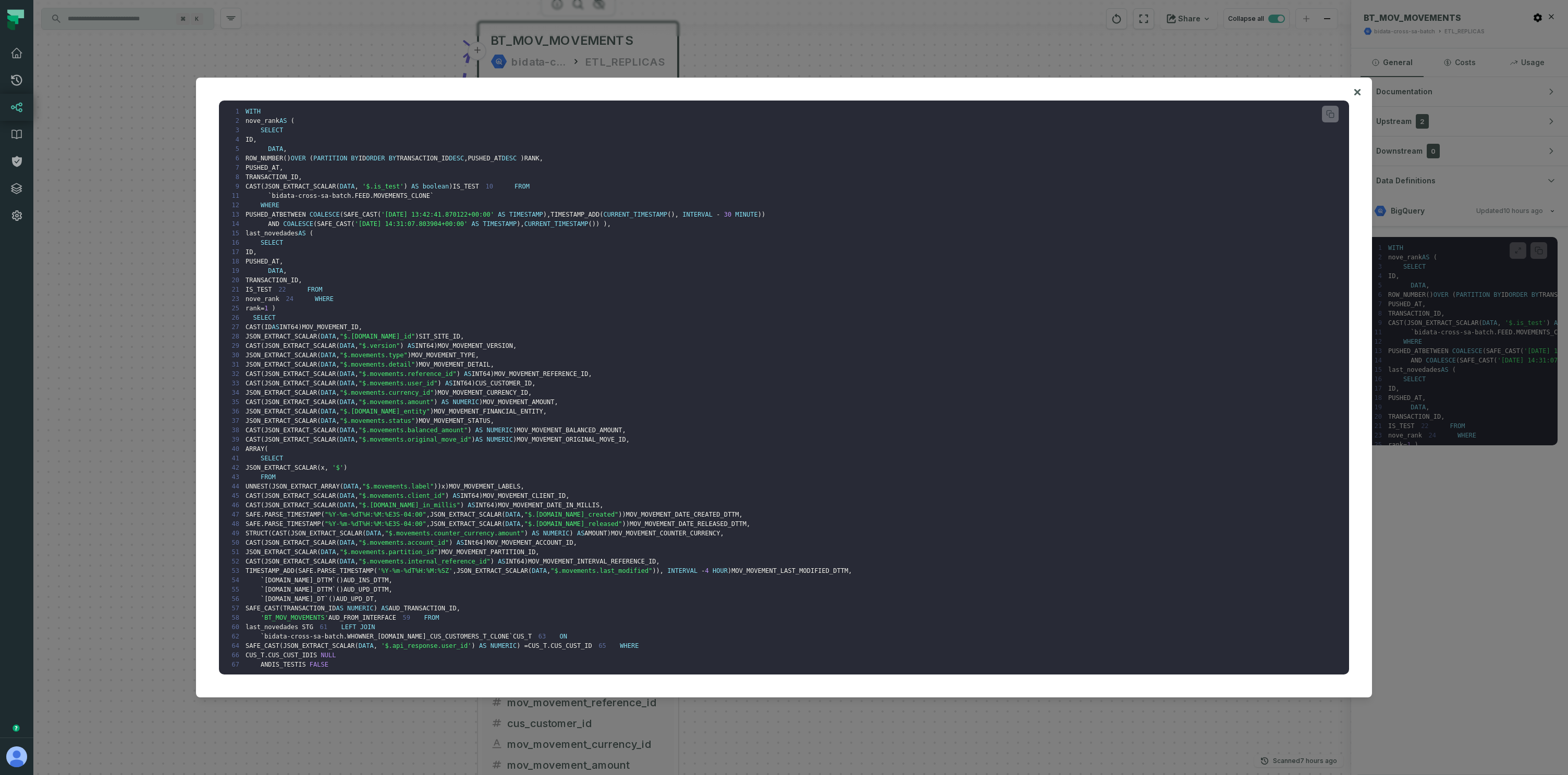
click at [154, 209] on div at bounding box center [784, 387] width 1568 height 775
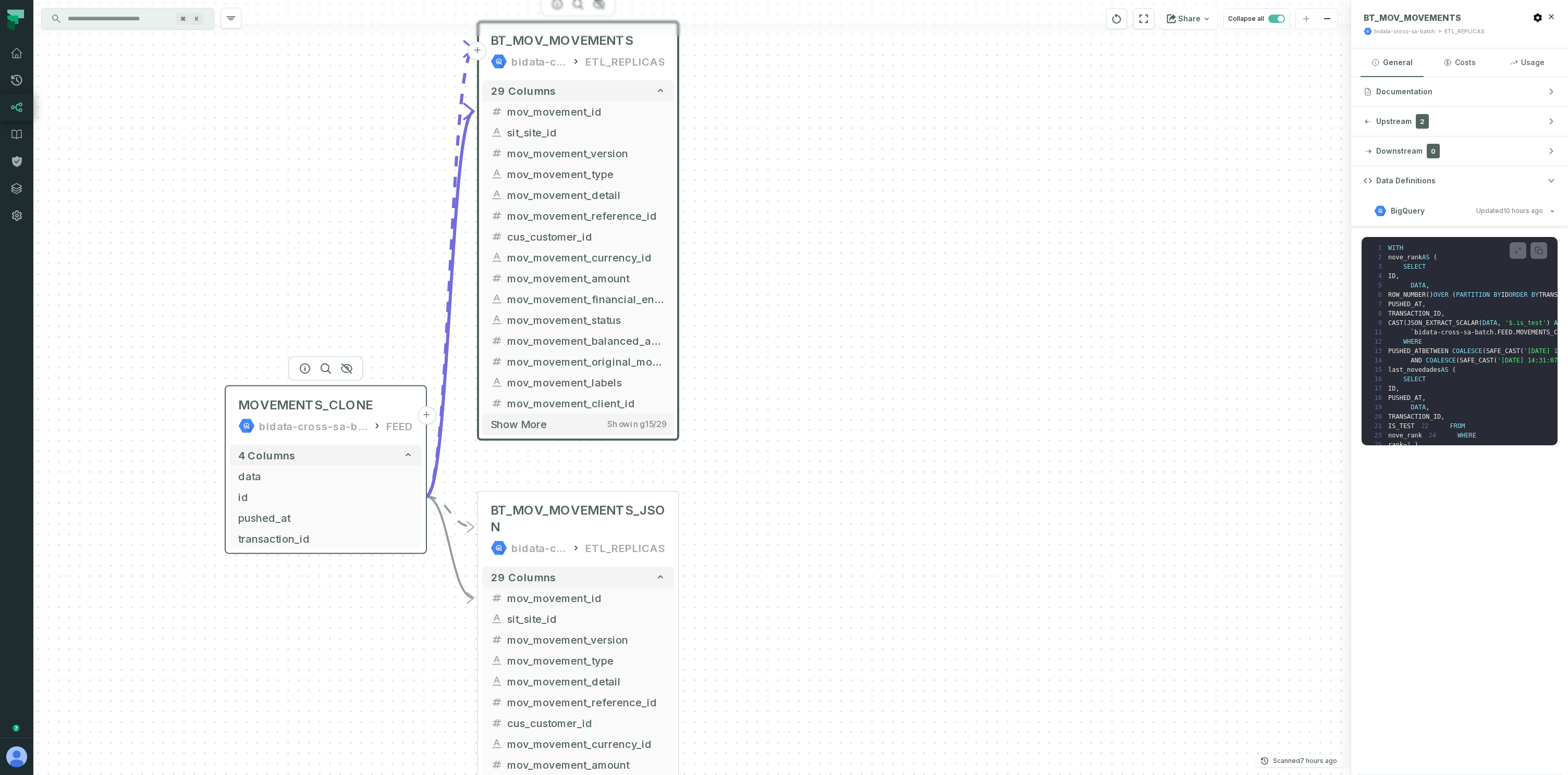
click at [328, 418] on div "bidata-cross-sa-batch" at bounding box center [313, 426] width 108 height 16
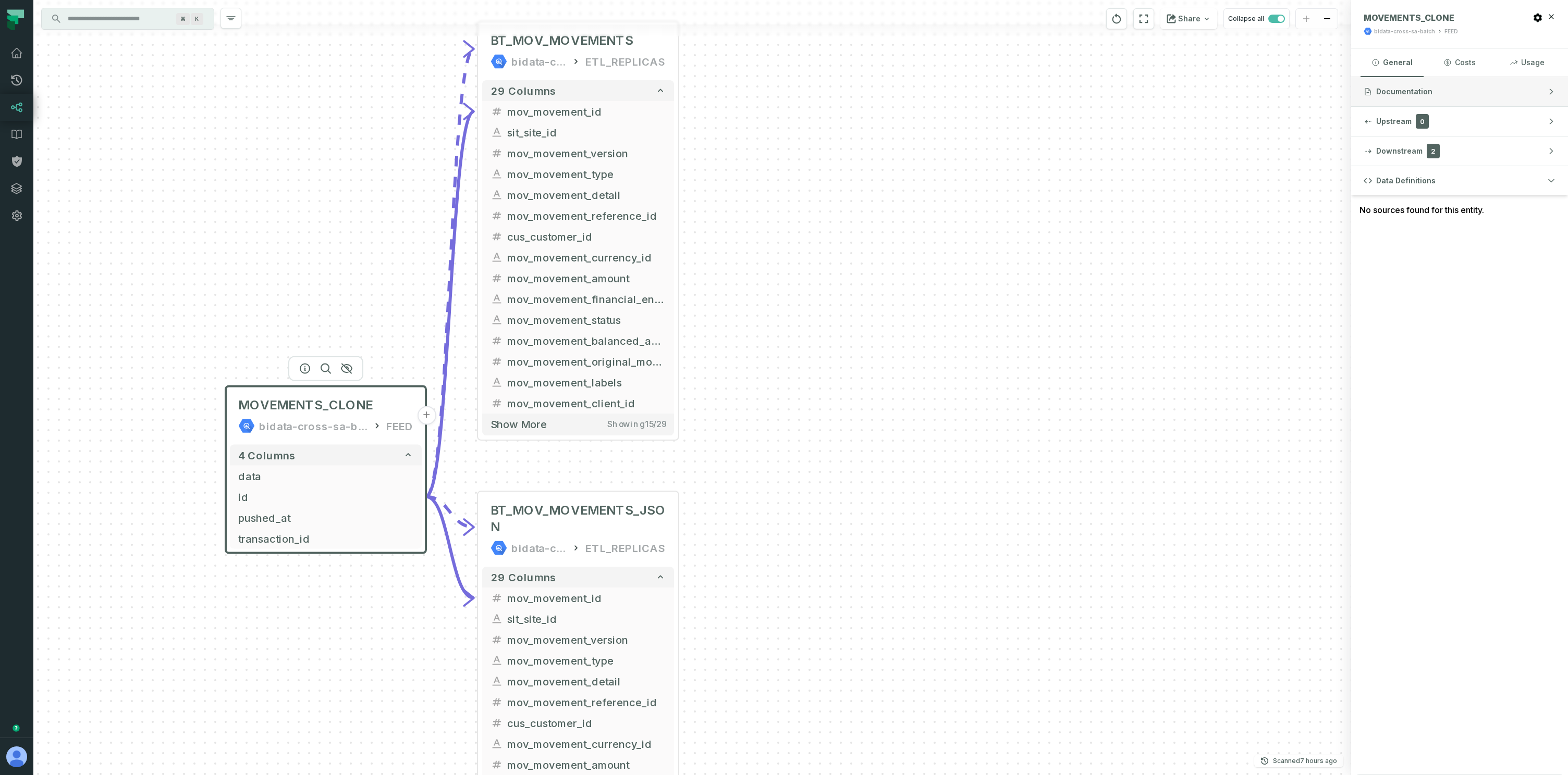
click at [1455, 90] on button "Documentation" at bounding box center [1460, 91] width 217 height 29
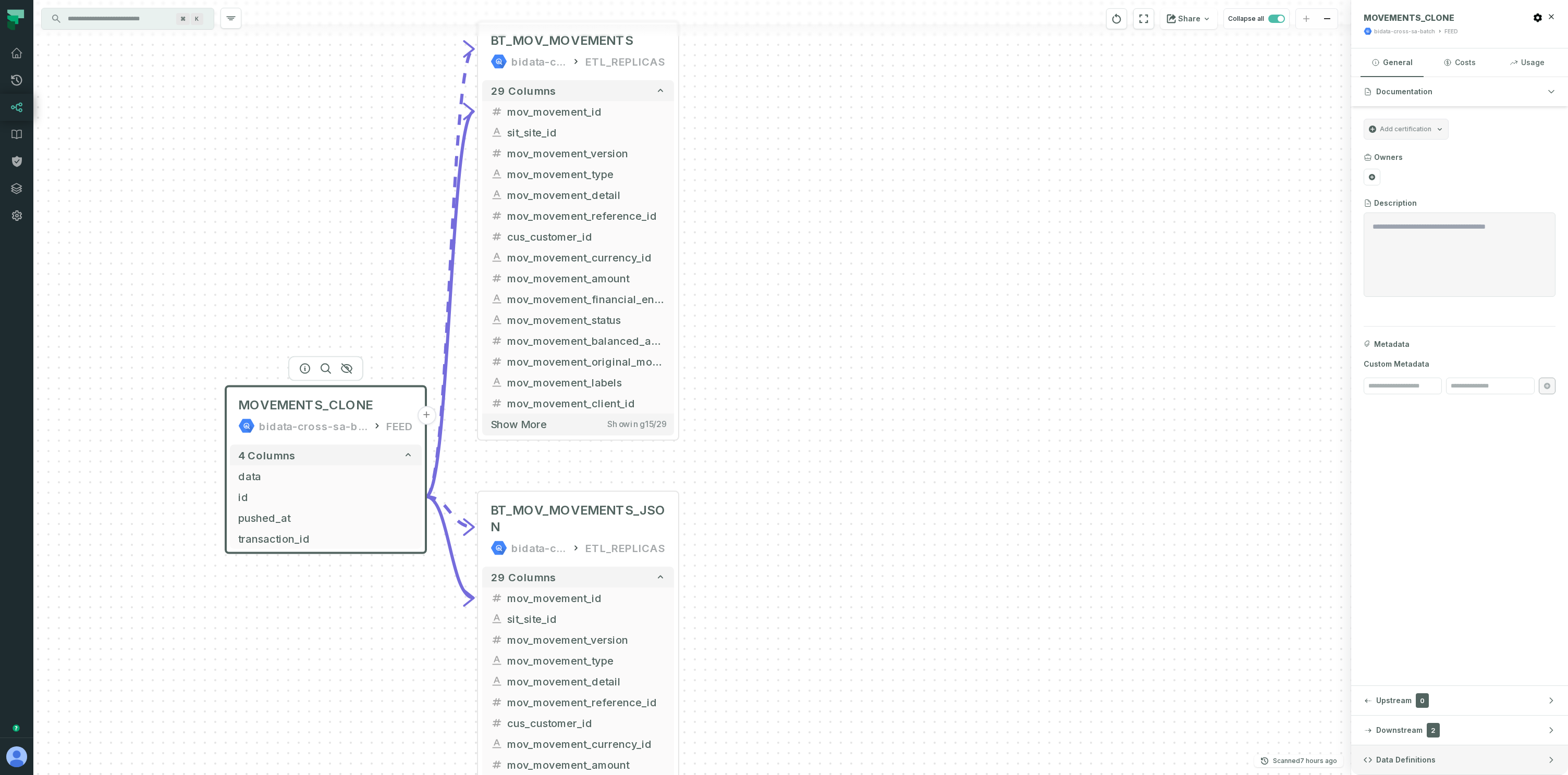
click at [1439, 766] on button "Data Definitions" at bounding box center [1460, 760] width 217 height 29
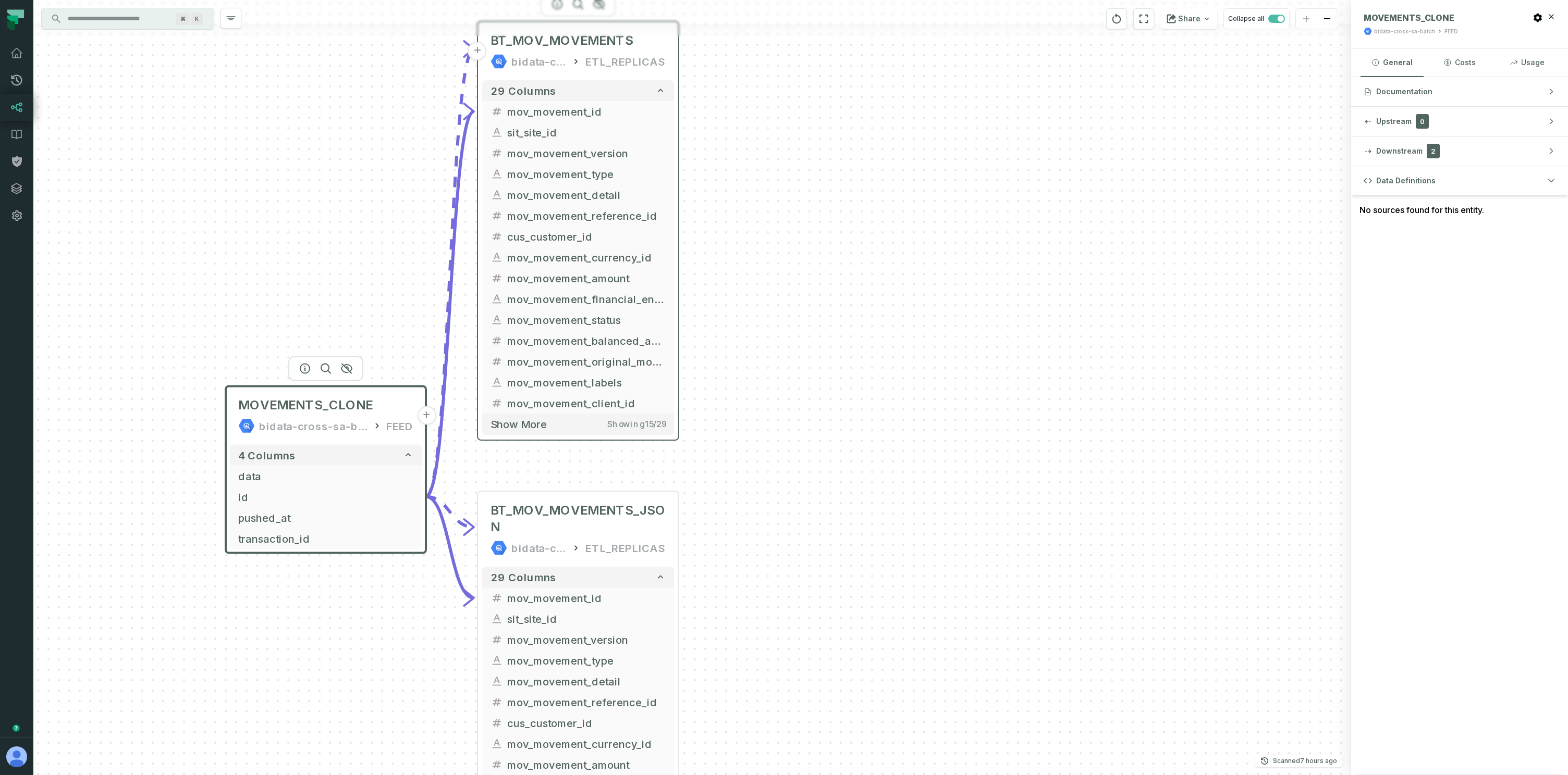
click at [549, 56] on div "bidata-cross-sa-batch" at bounding box center [539, 61] width 56 height 16
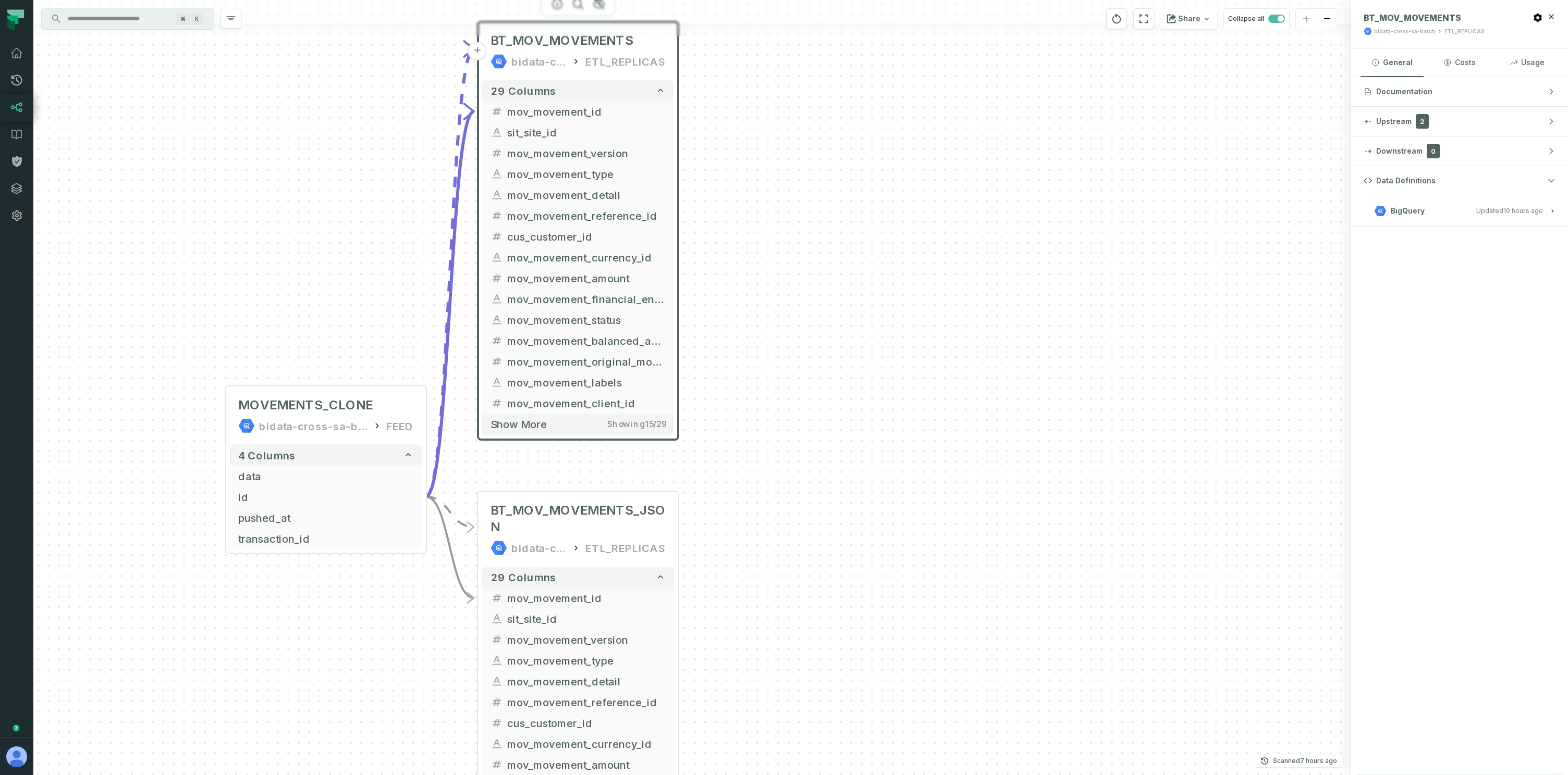
click at [1413, 212] on span "BigQuery" at bounding box center [1408, 211] width 34 height 11
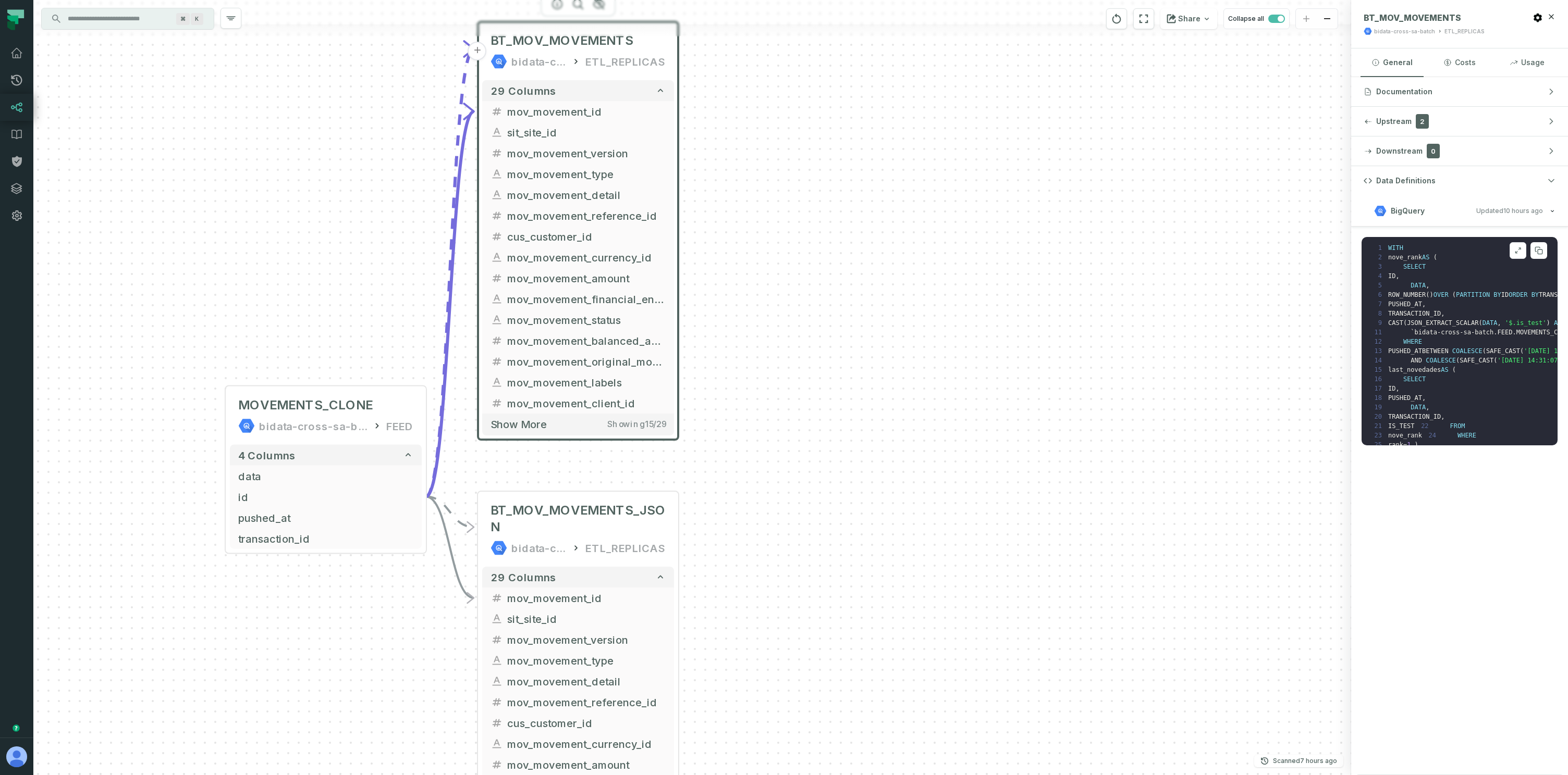
click at [1525, 251] on button at bounding box center [1518, 251] width 16 height 16
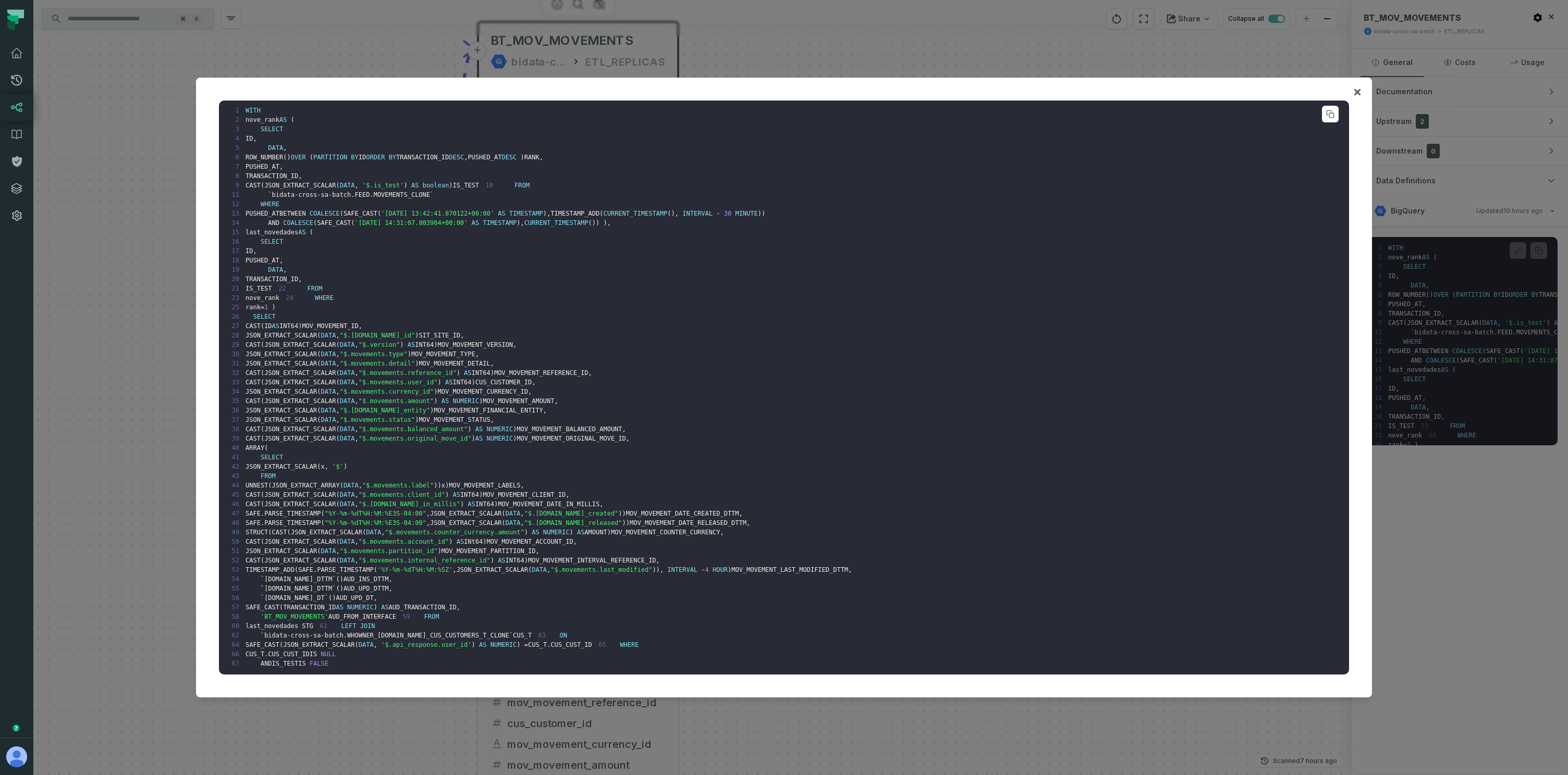
scroll to position [66, 0]
click at [403, 582] on pre "1 WITH 2 nove_rank AS ( 3 SELECT 4 ID , 5 DATA , 6 ROW_NUMBER ( ) OVER ( PARTIT…" at bounding box center [784, 388] width 1130 height 574
drag, startPoint x: 270, startPoint y: 206, endPoint x: 306, endPoint y: 208, distance: 36.1
click at [306, 208] on code "1 WITH 2 nove_rank AS ( 3 SELECT 4 ID , 5 DATA , 6 ROW_NUMBER ( ) OVER ( PARTIT…" at bounding box center [538, 388] width 627 height 560
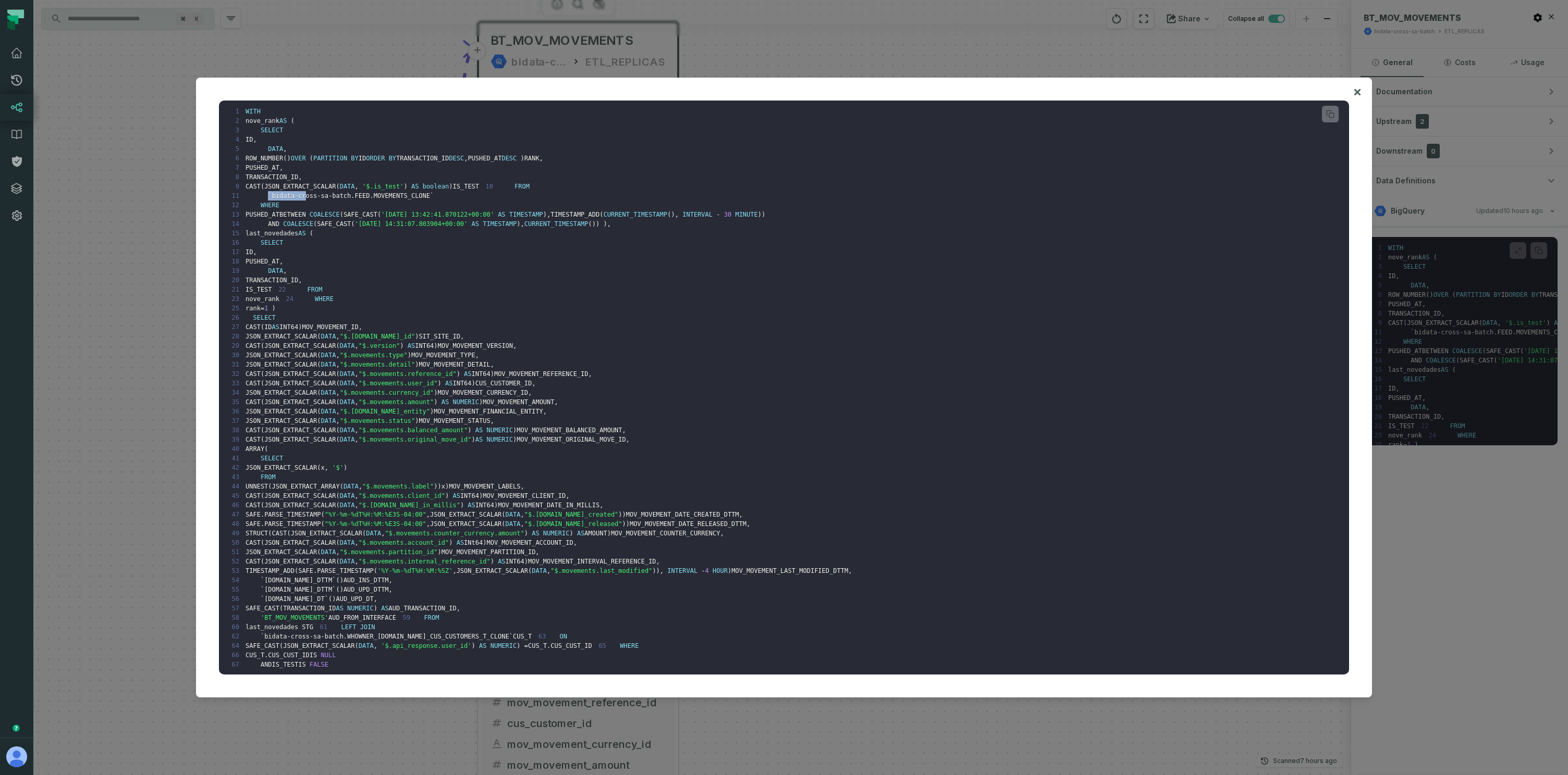
click at [299, 210] on div at bounding box center [299, 210] width 0 height 0
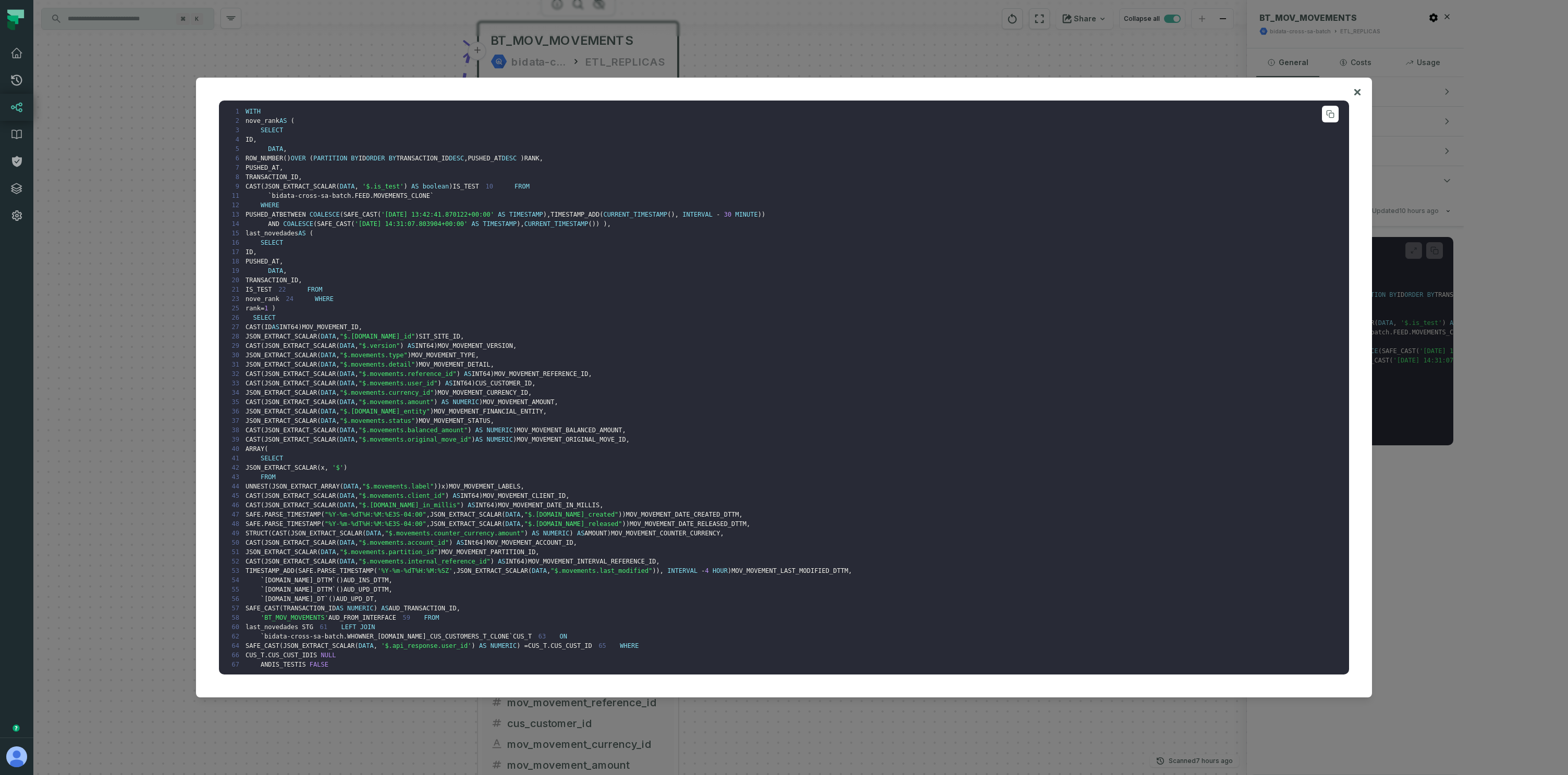
click at [338, 200] on span "bidata-cross-sa-batch.FEED.MOVEMENTS_CLONE" at bounding box center [351, 196] width 158 height 8
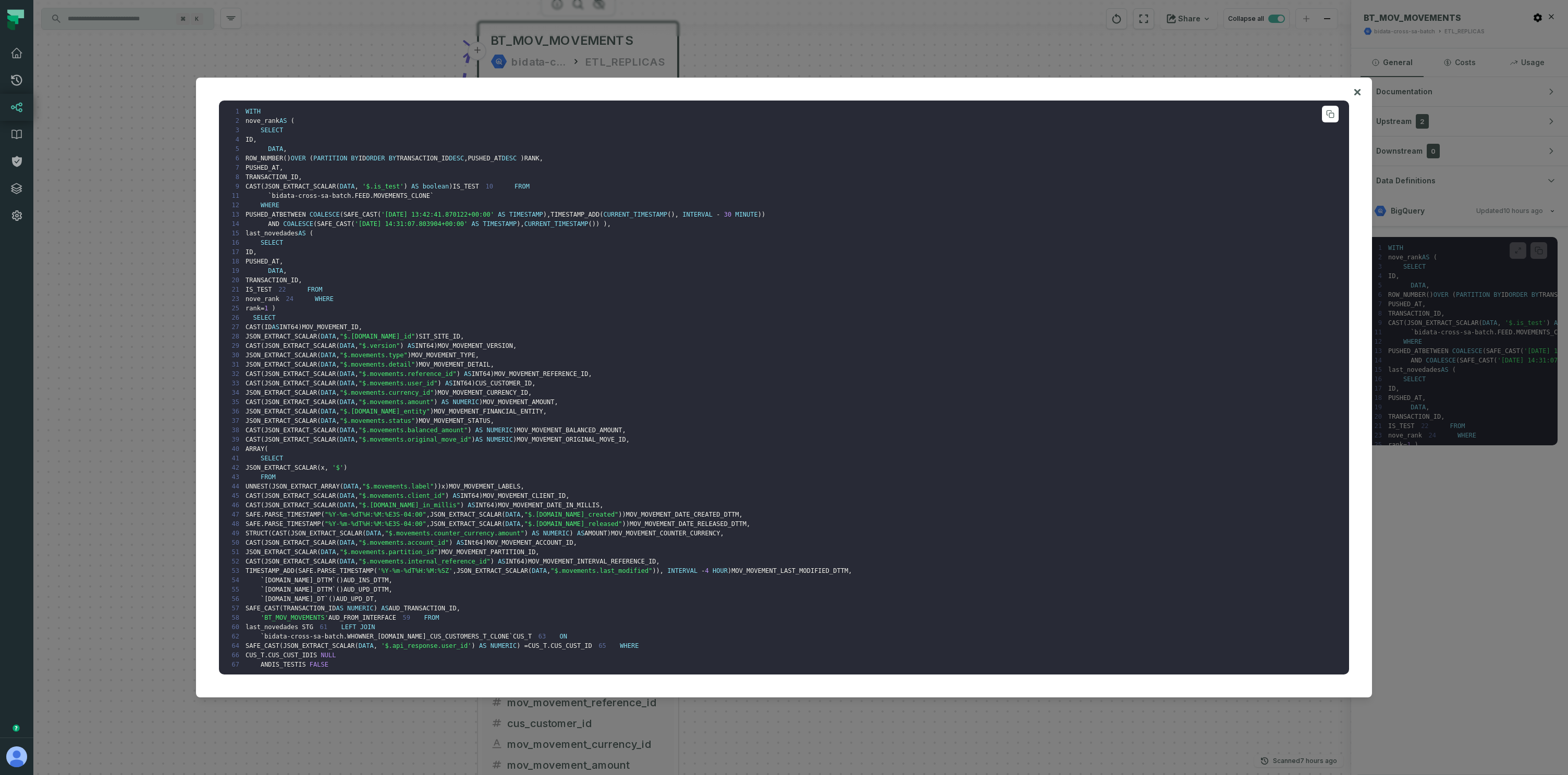
click at [358, 200] on span "bidata-cross-sa-batch.FEED.MOVEMENTS_CLONE" at bounding box center [351, 196] width 158 height 8
click at [312, 200] on span "bidata-cross-sa-batch.FEED.MOVEMENTS_CLONE" at bounding box center [351, 196] width 158 height 8
click at [1356, 93] on icon at bounding box center [1358, 92] width 6 height 6
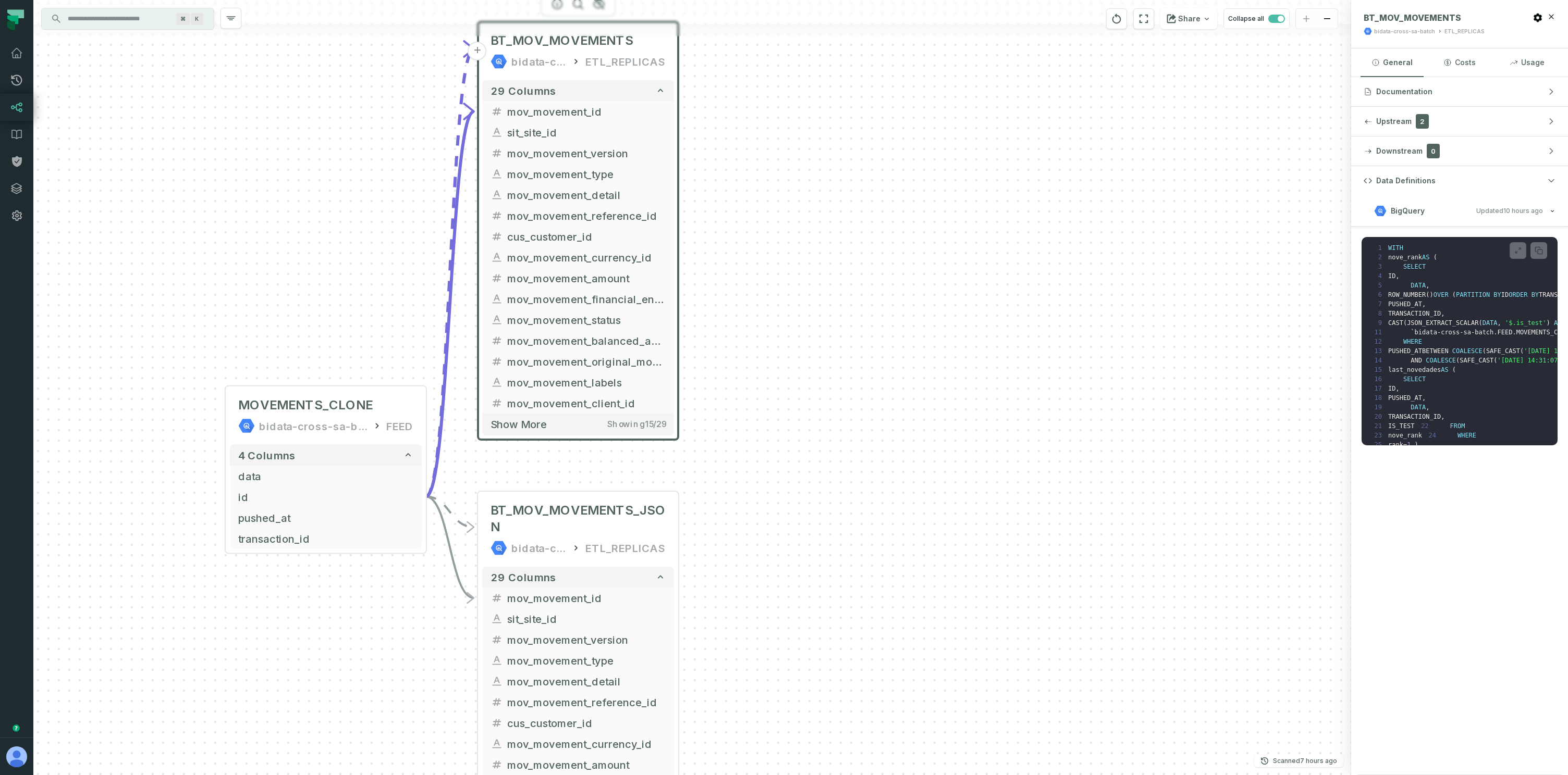
click at [1003, 307] on div "+ BT_MOV_MOVEMENTS bidata-cross-sa-batch ETL_REPLICAS 29 columns - mov_movement…" at bounding box center [692, 387] width 1318 height 775
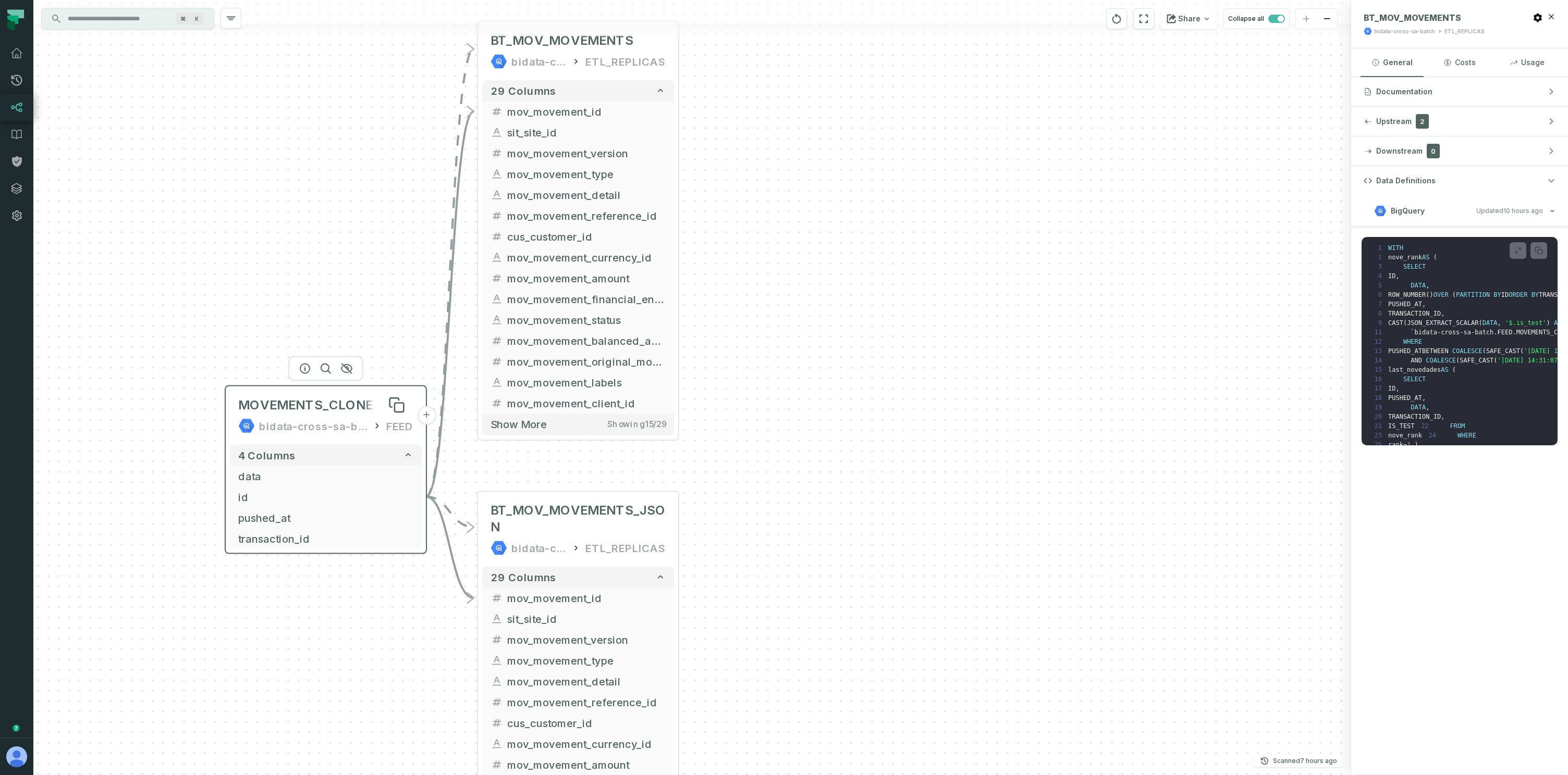
click at [294, 409] on span "MOVEMENTS_CLONE" at bounding box center [305, 405] width 134 height 16
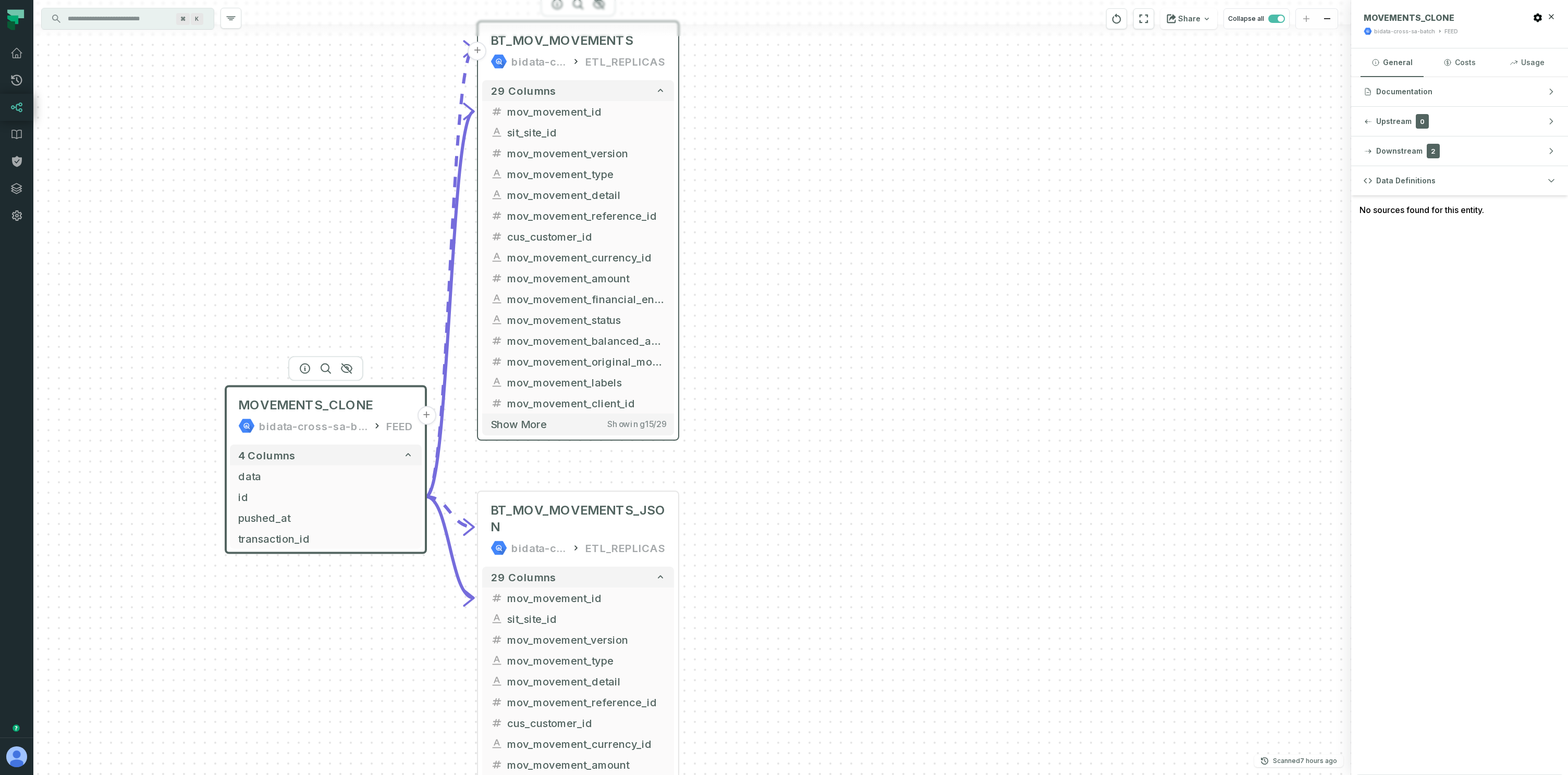
click at [526, 52] on div "BT_MOV_MOVEMENTS bidata-cross-sa-batch ETL_REPLICAS" at bounding box center [578, 50] width 192 height 50
